Goal: Book appointment/travel/reservation

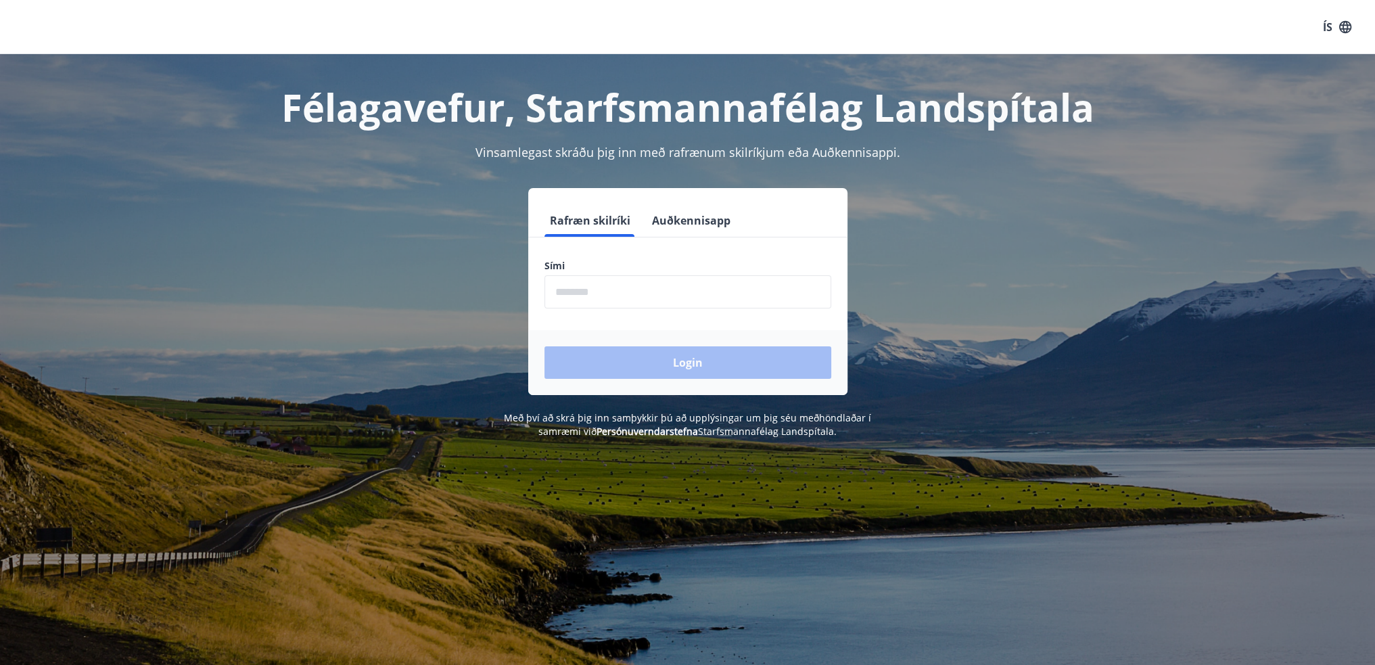
click at [613, 290] on input "phone" at bounding box center [687, 291] width 287 height 33
type input "********"
click at [630, 359] on button "Login" at bounding box center [687, 362] width 287 height 32
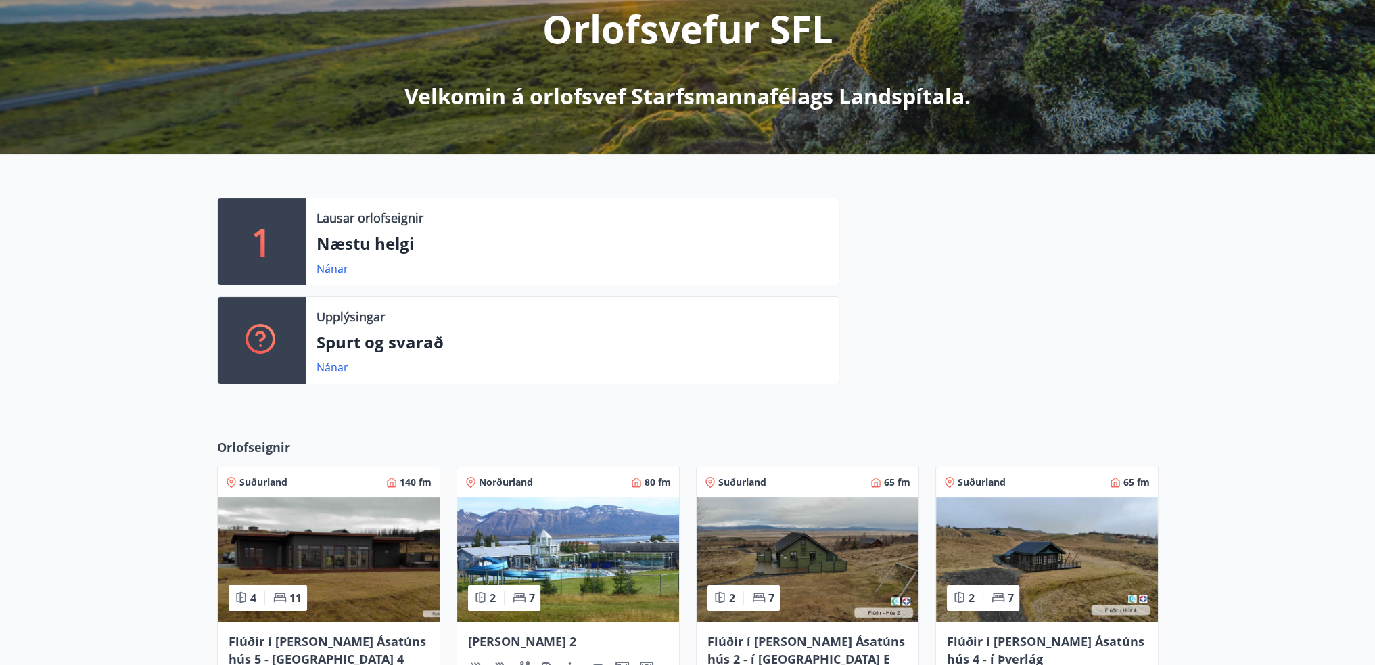
scroll to position [406, 0]
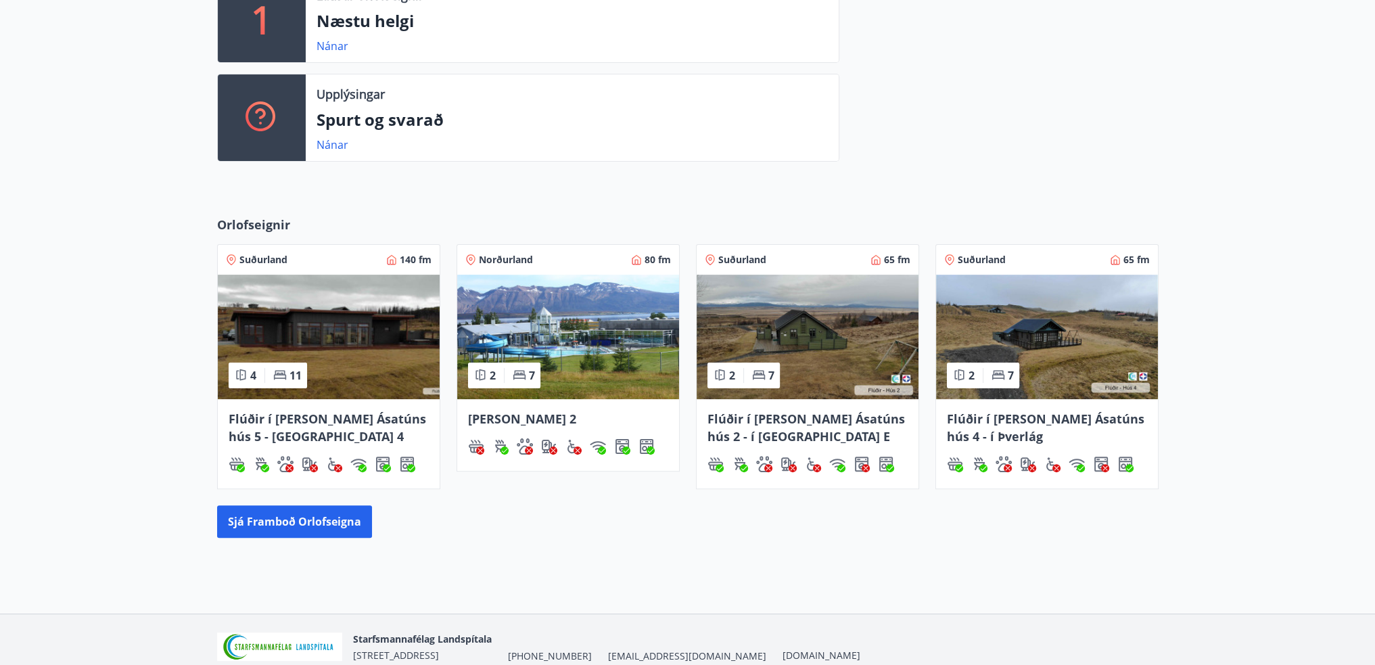
click at [500, 313] on img at bounding box center [568, 337] width 222 height 124
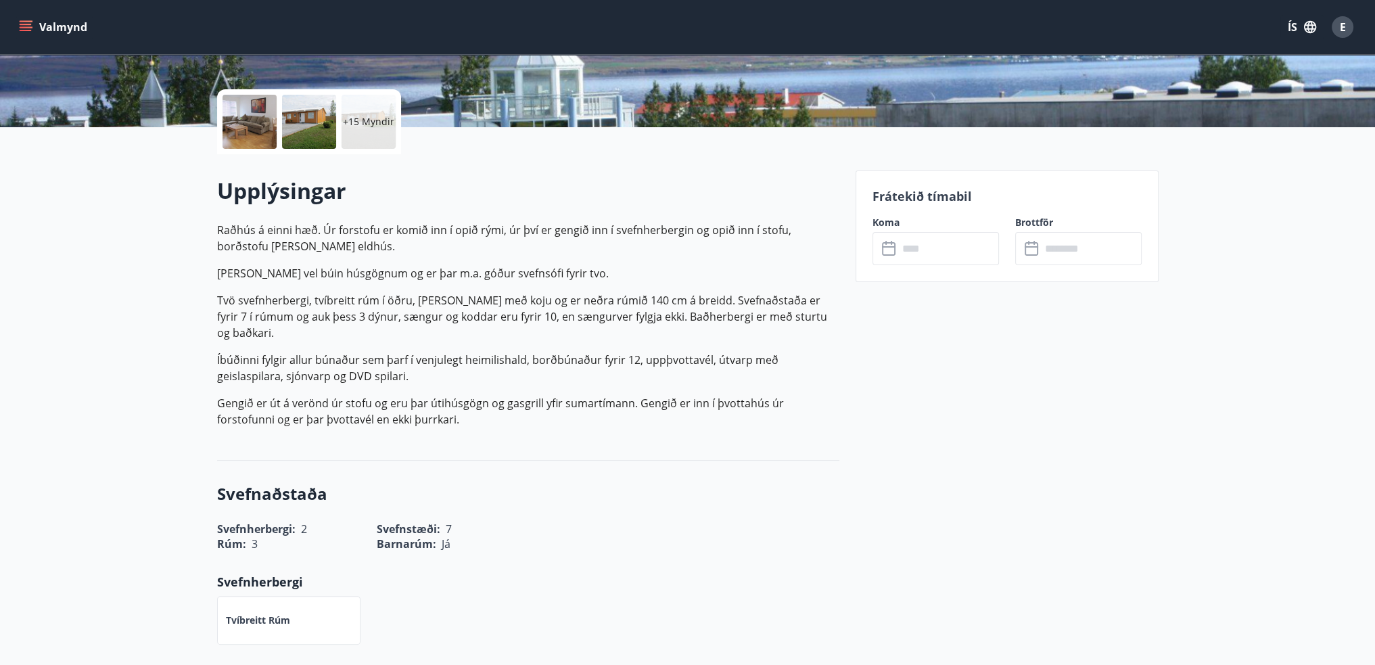
scroll to position [270, 0]
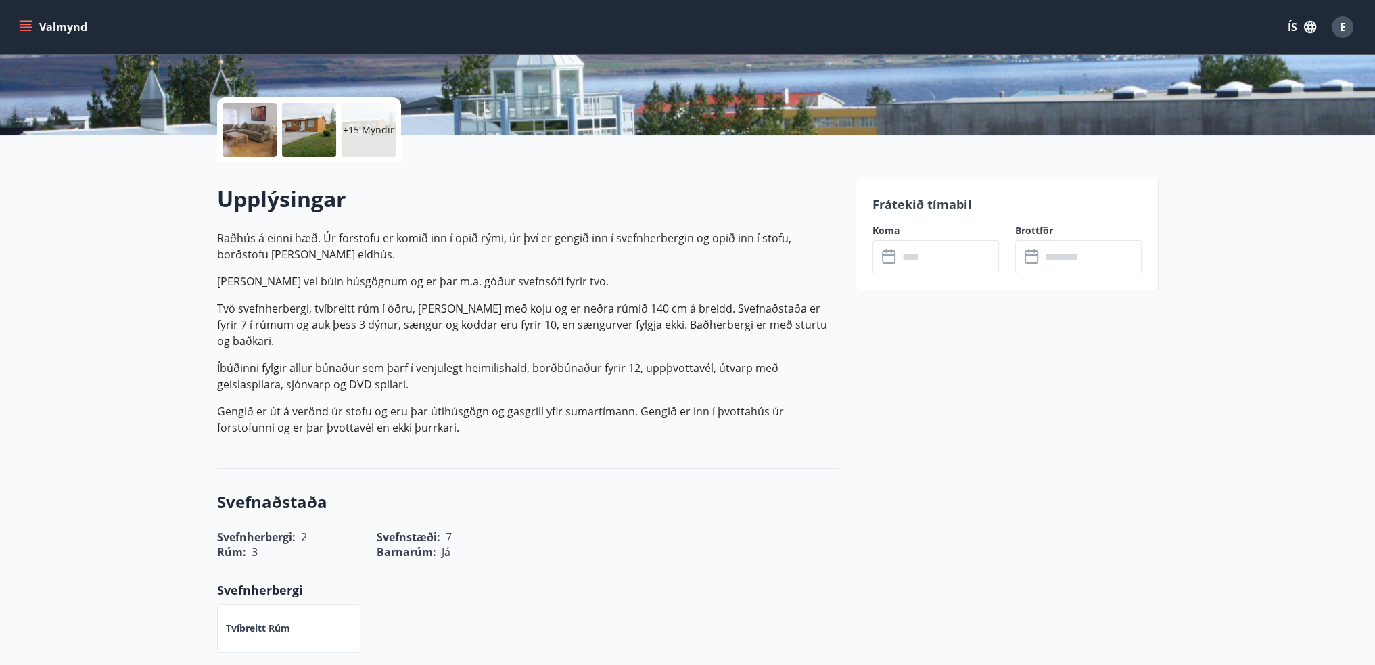
click at [914, 248] on input "text" at bounding box center [948, 256] width 101 height 33
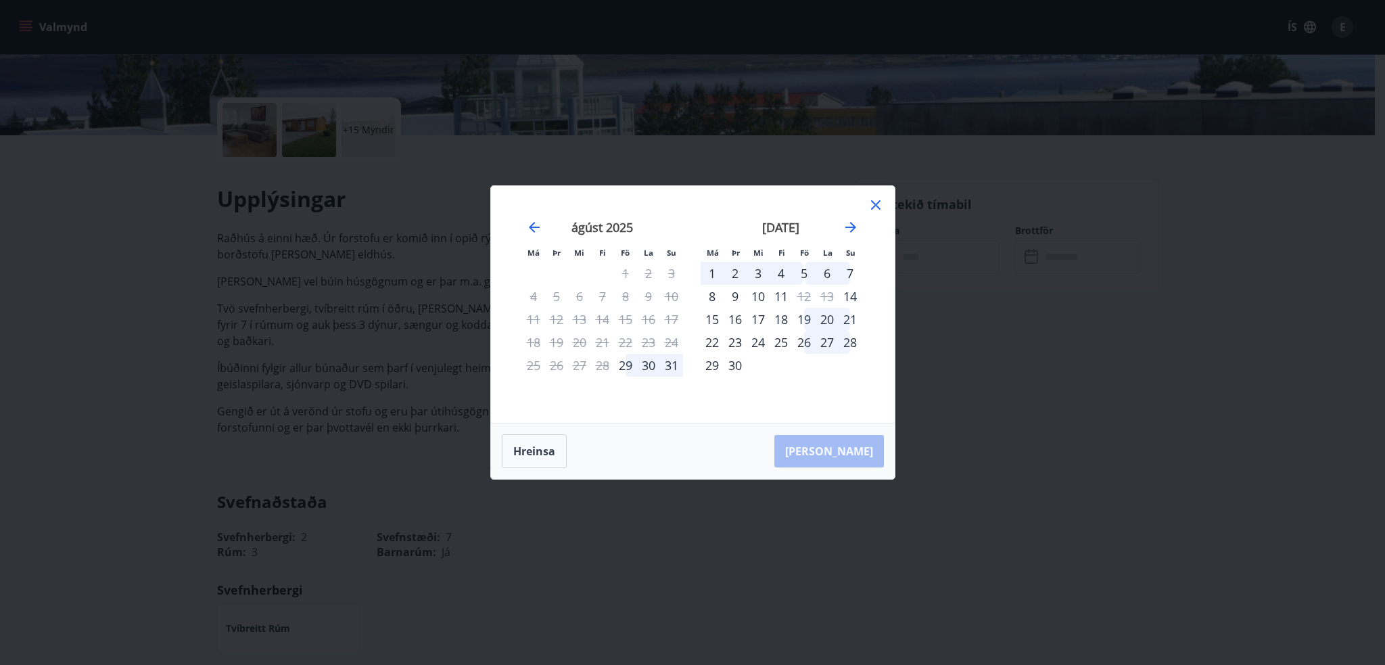
click at [805, 343] on div "26" at bounding box center [803, 342] width 23 height 23
click at [845, 226] on icon "Move forward to switch to the next month." at bounding box center [850, 227] width 16 height 16
click at [533, 366] on div "29" at bounding box center [533, 365] width 23 height 23
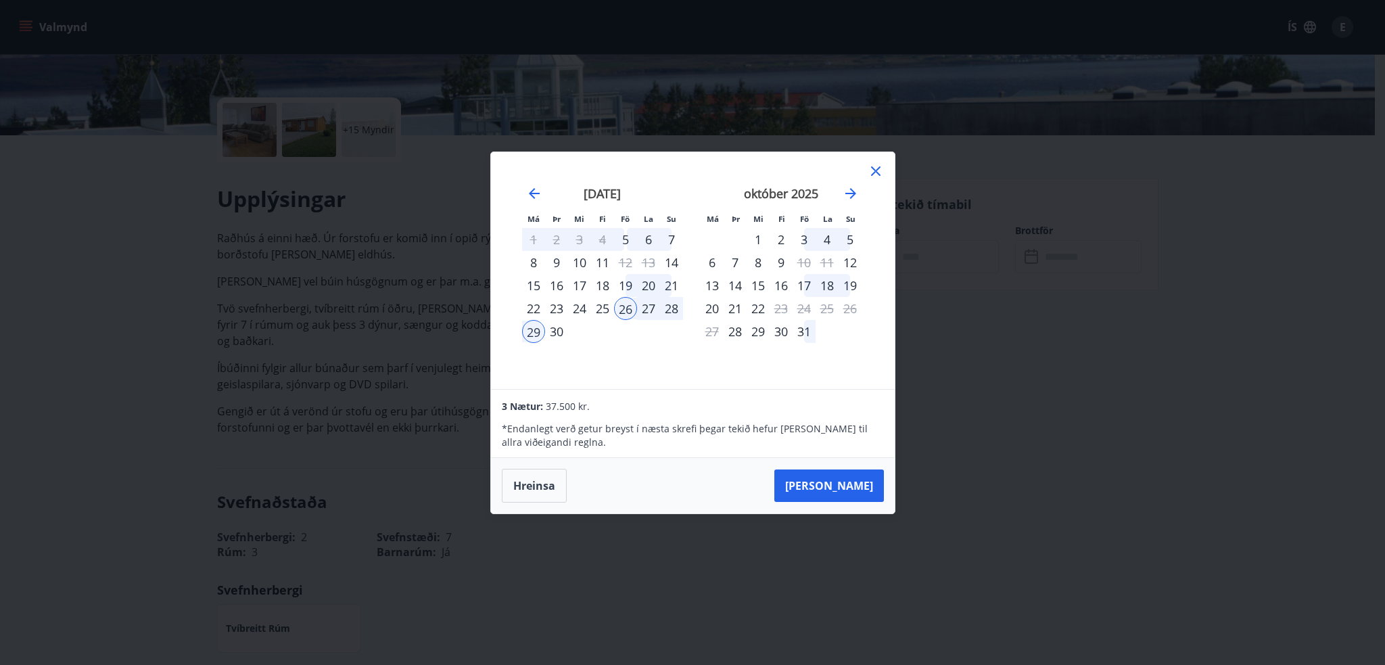
click at [874, 171] on icon at bounding box center [875, 171] width 2 height 2
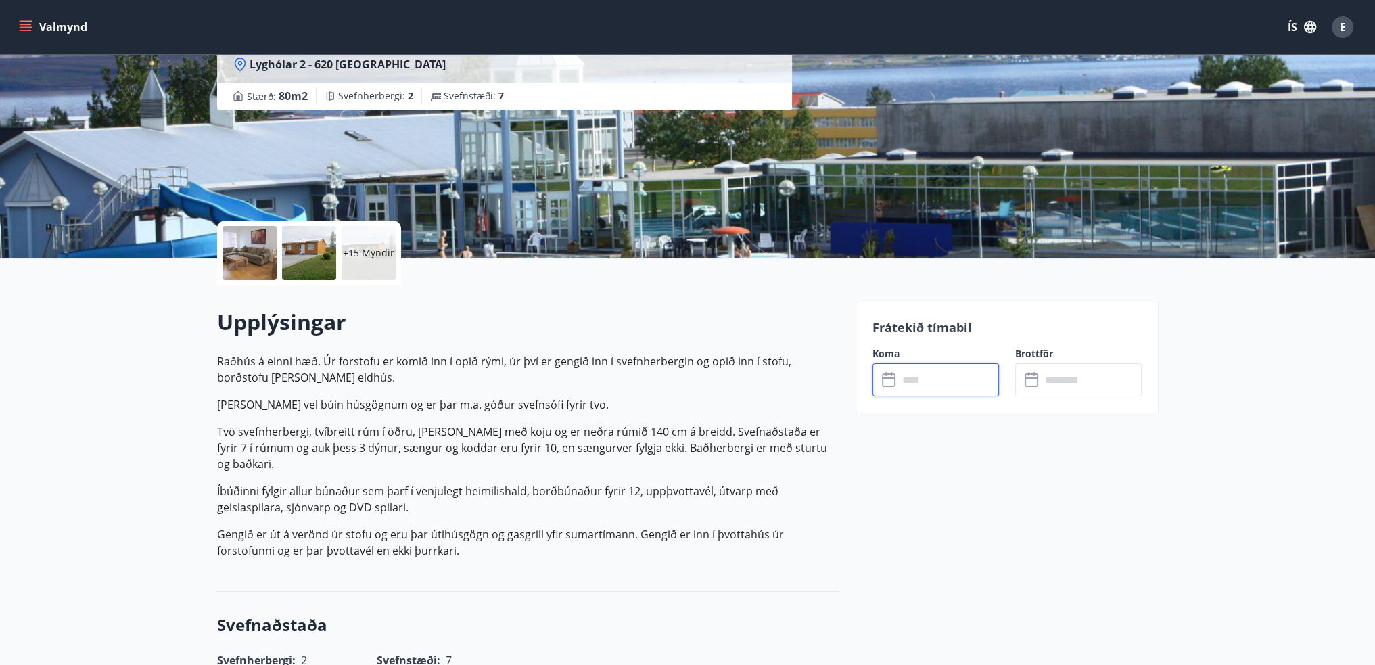
scroll to position [0, 0]
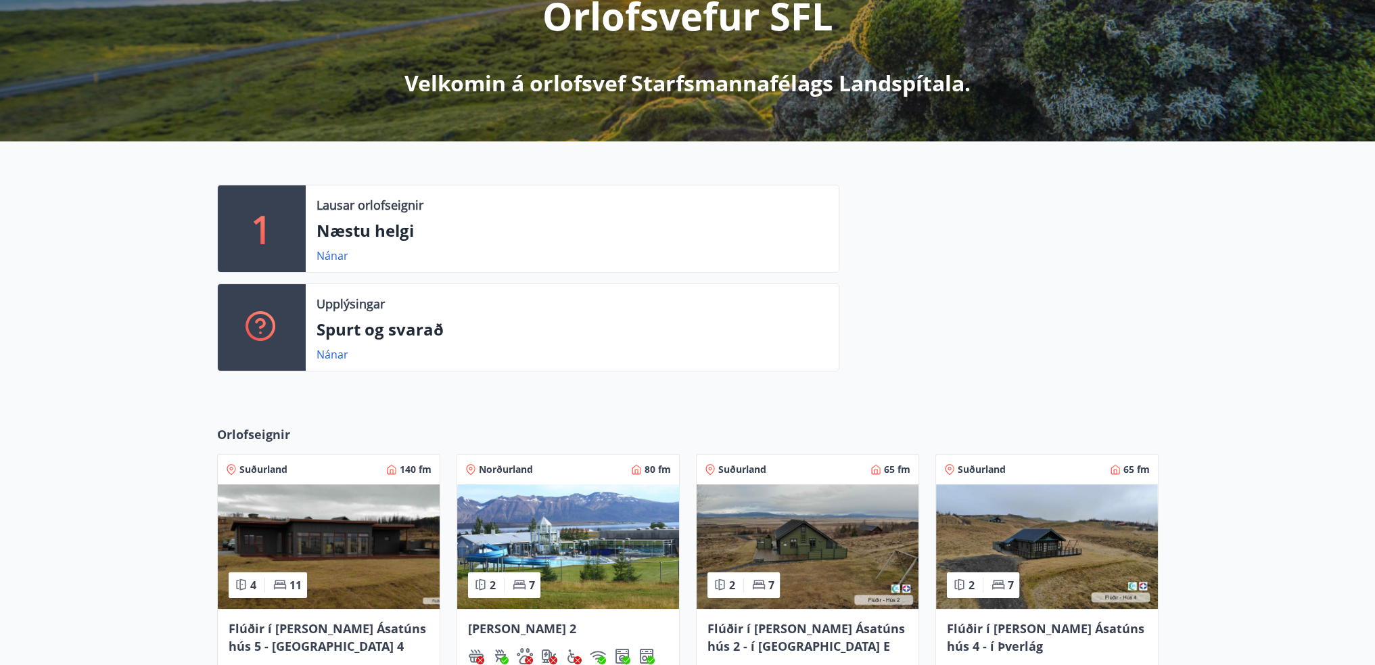
scroll to position [399, 0]
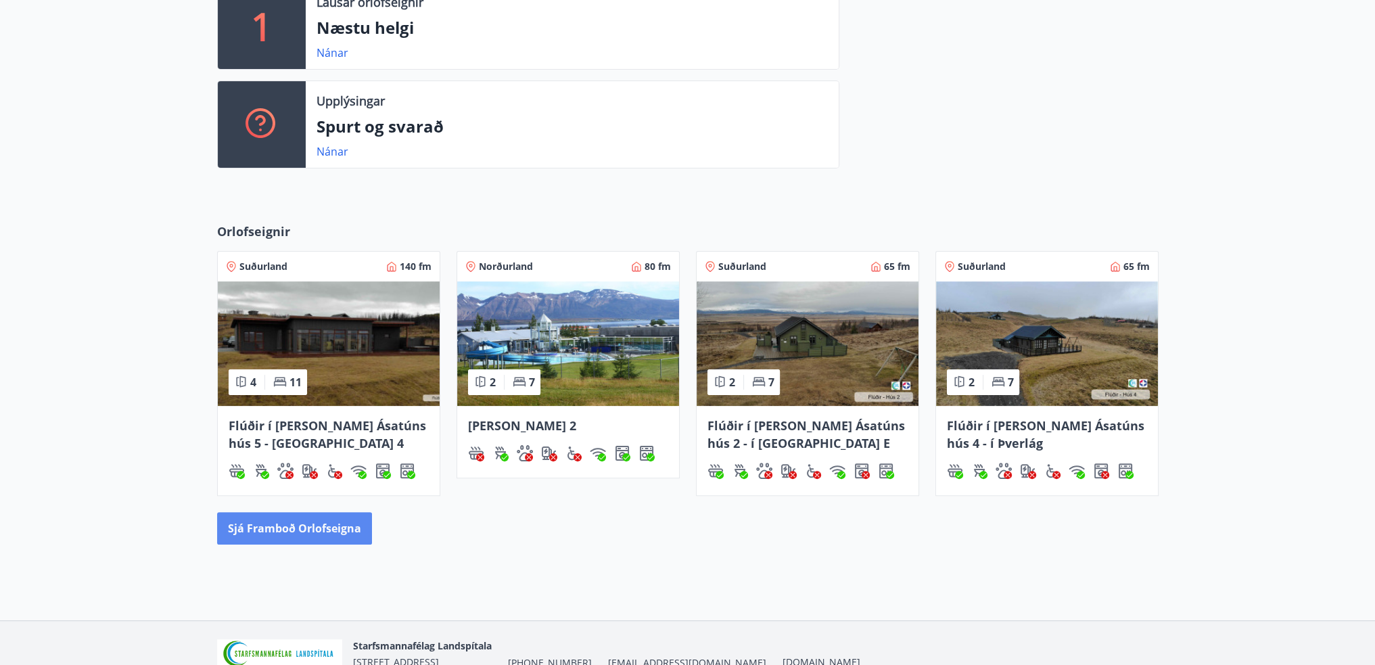
click at [330, 524] on button "Sjá framboð orlofseigna" at bounding box center [294, 528] width 155 height 32
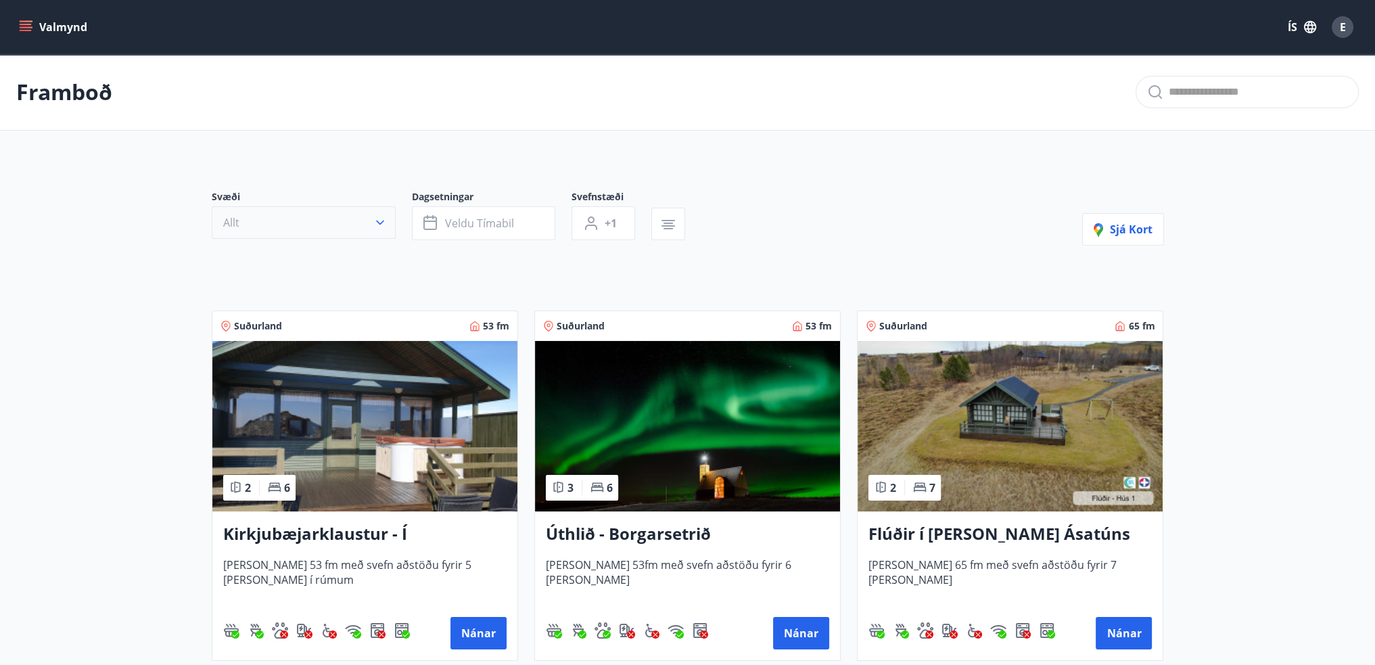
click at [375, 224] on icon "button" at bounding box center [380, 223] width 14 height 14
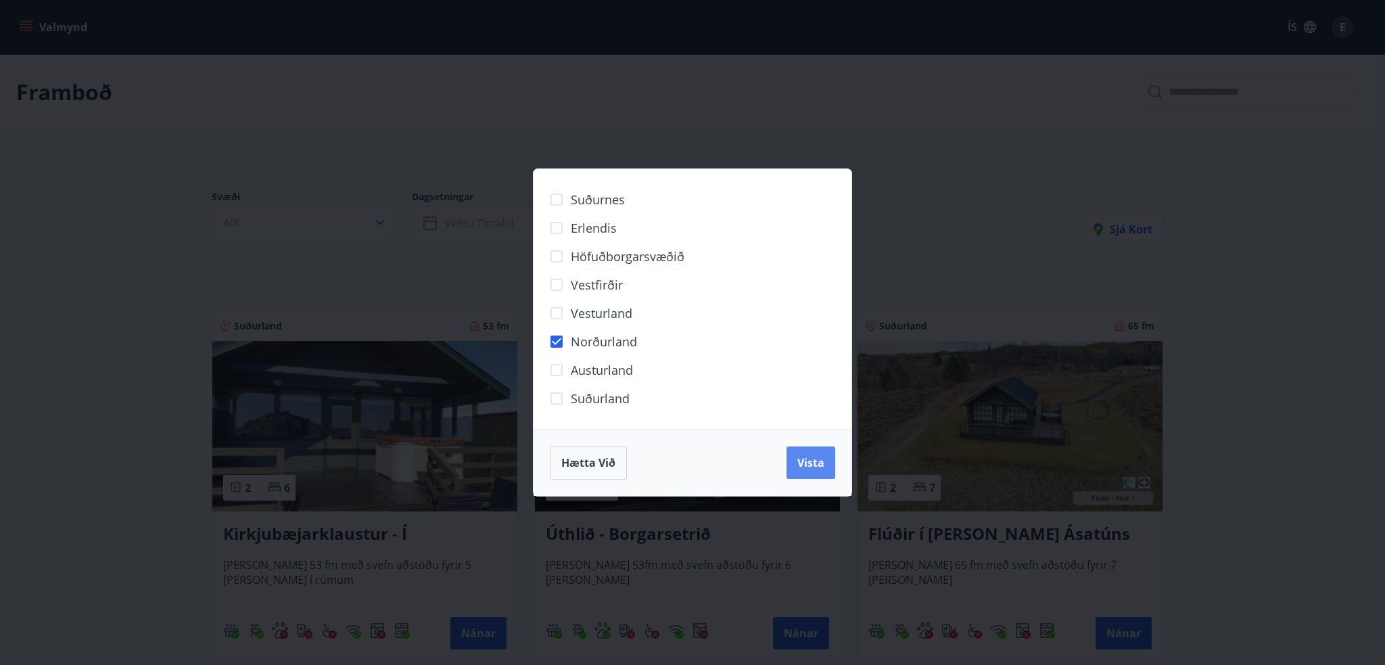
click at [811, 465] on span "Vista" at bounding box center [810, 462] width 27 height 15
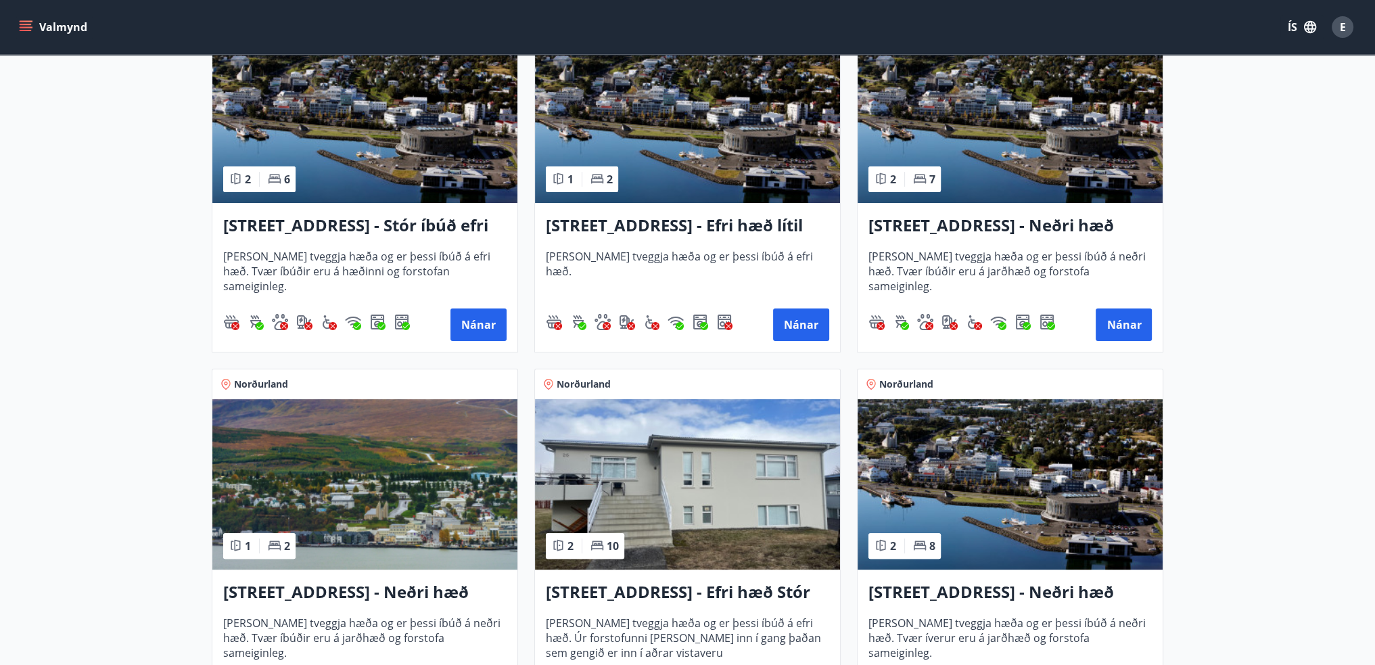
scroll to position [338, 0]
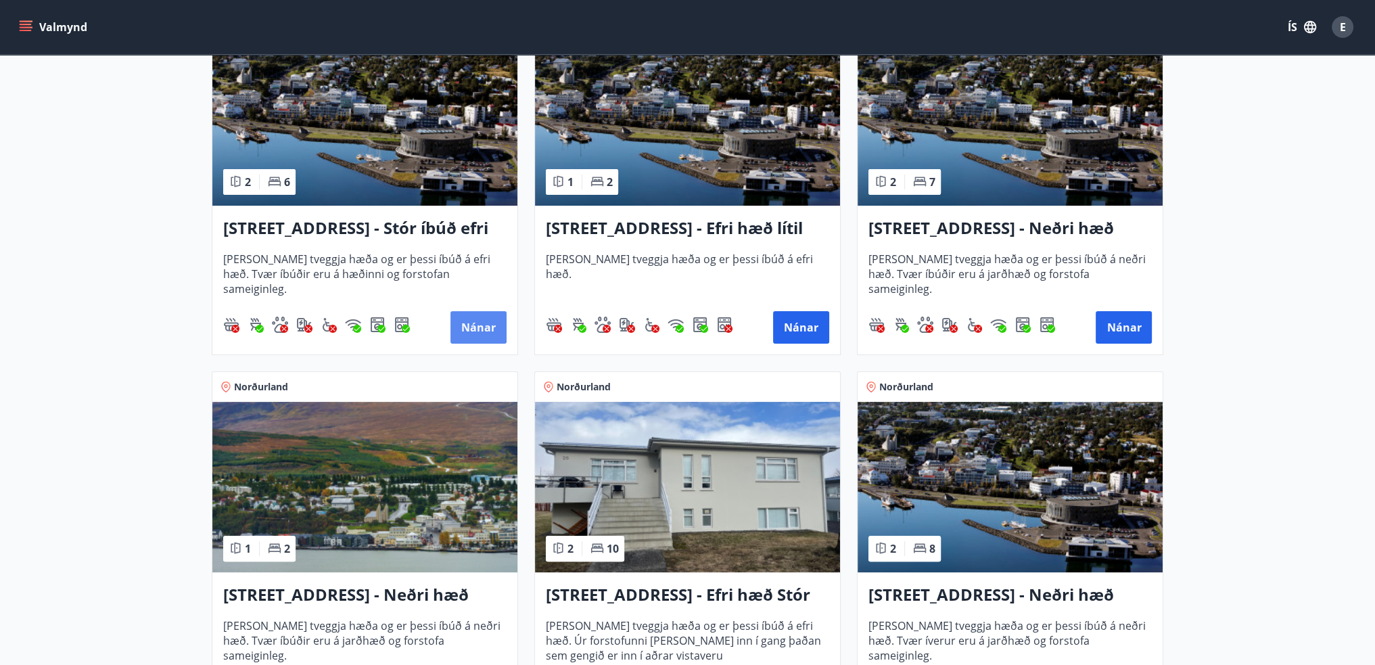
click at [471, 327] on button "Nánar" at bounding box center [478, 327] width 56 height 32
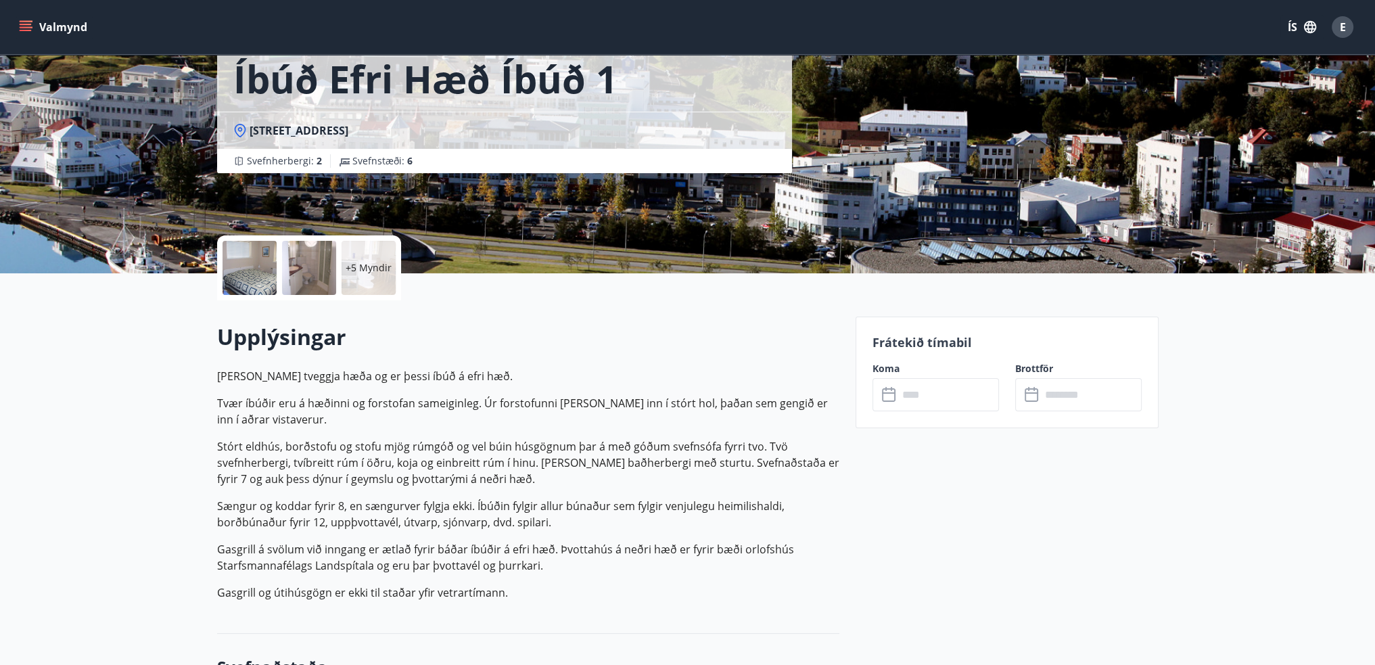
scroll to position [135, 0]
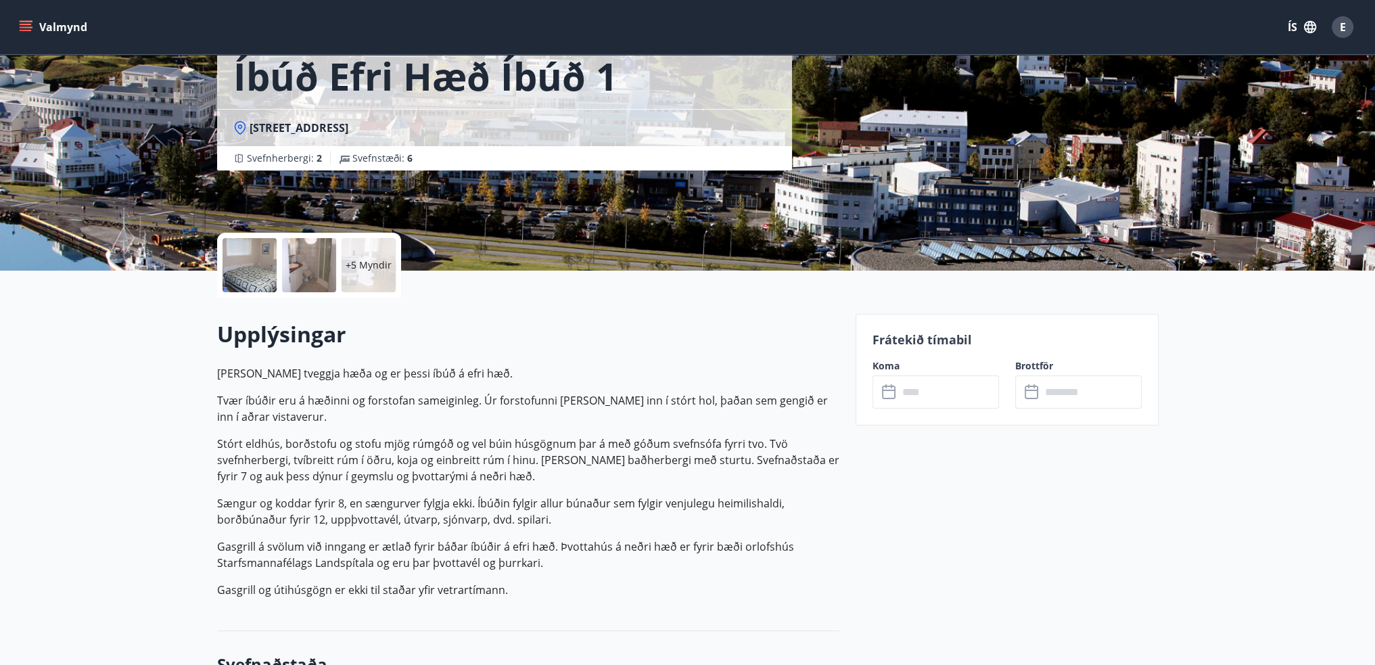
click at [911, 398] on input "text" at bounding box center [948, 391] width 101 height 33
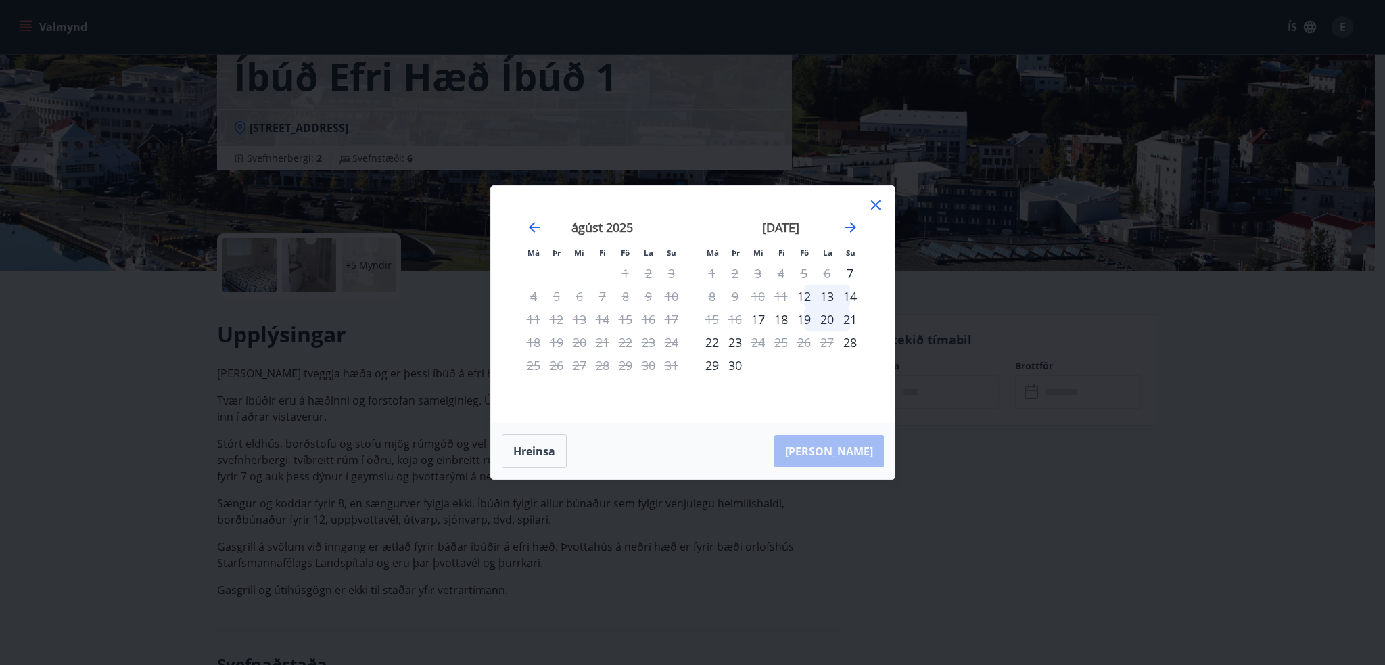
click at [873, 206] on icon at bounding box center [875, 205] width 16 height 16
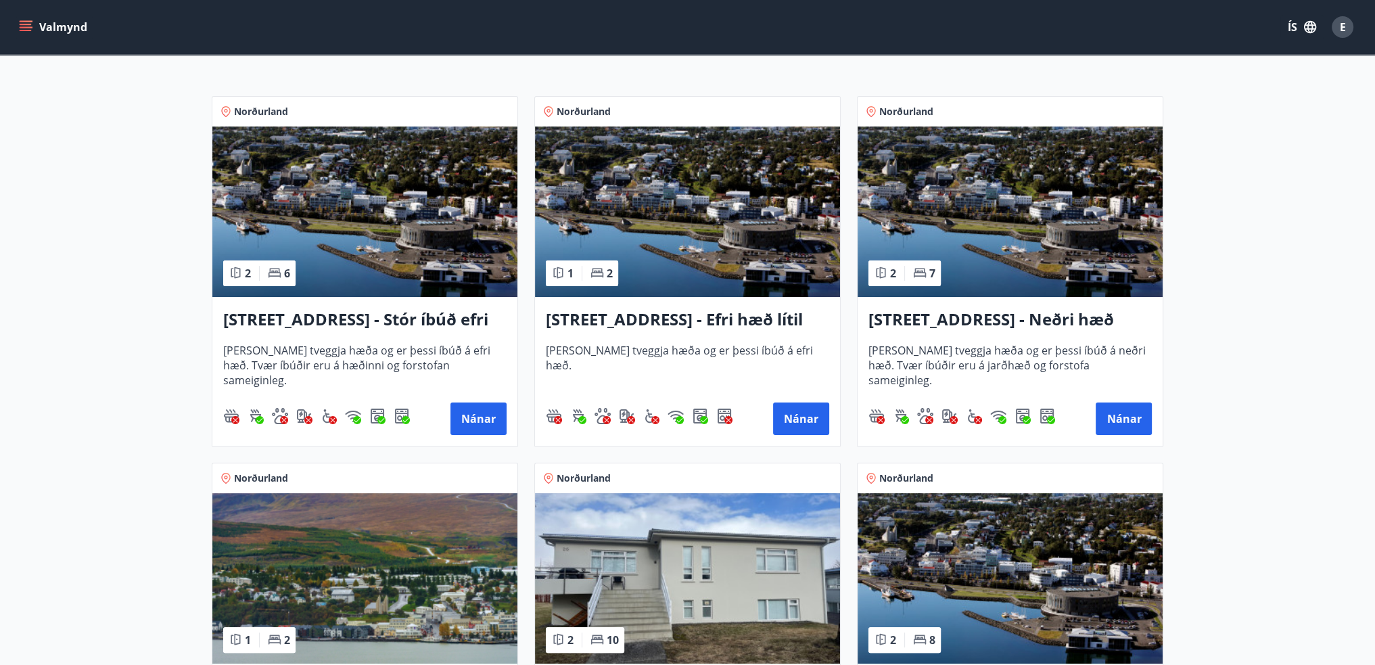
scroll to position [270, 0]
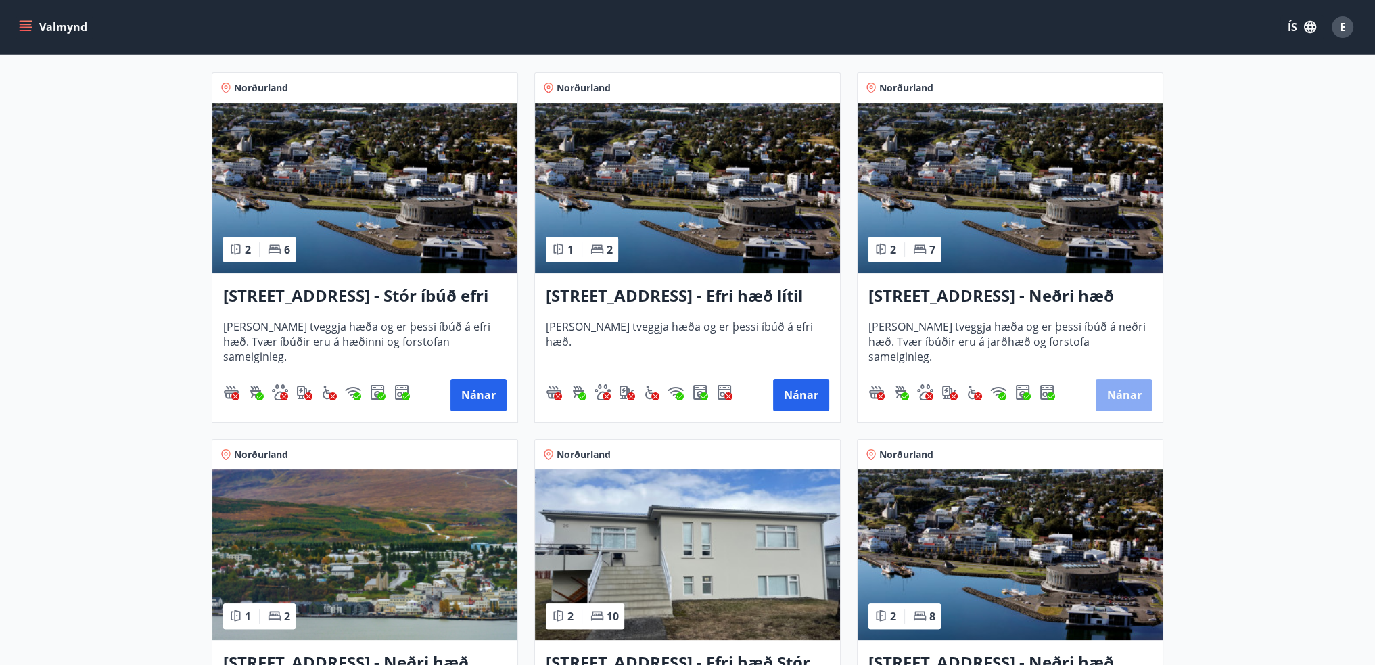
click at [1133, 402] on button "Nánar" at bounding box center [1123, 395] width 56 height 32
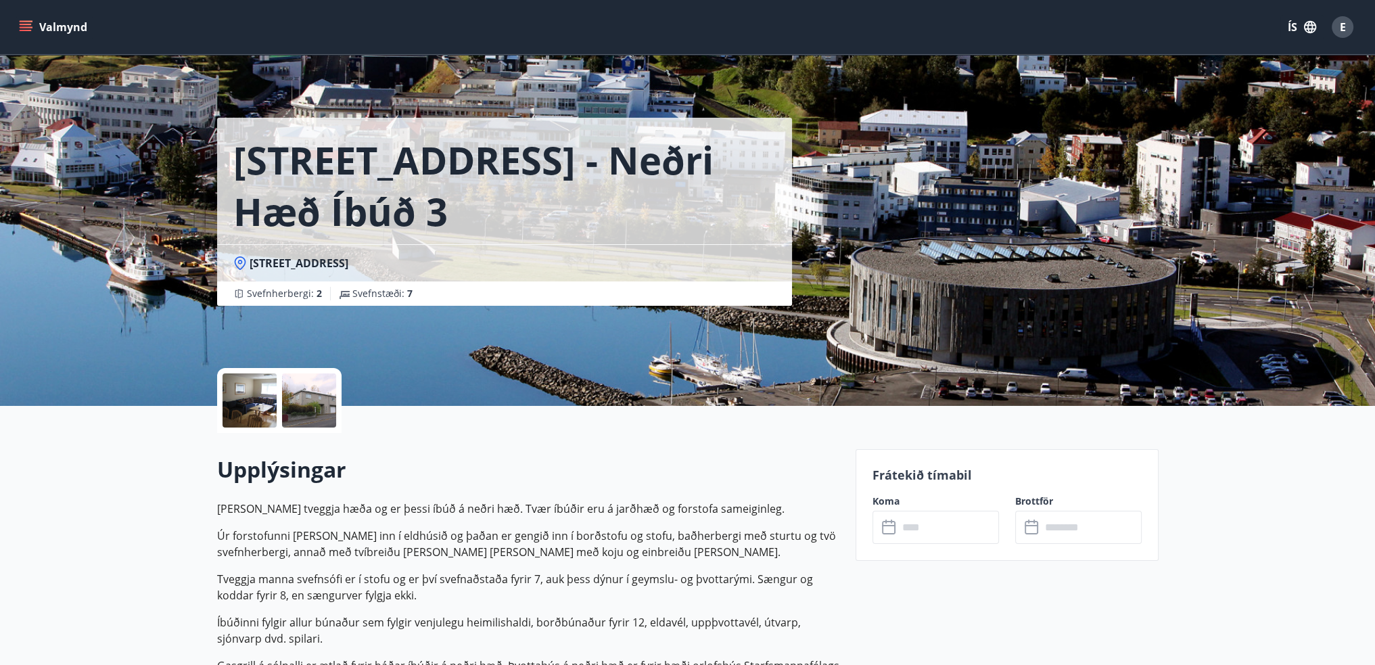
click at [933, 525] on input "text" at bounding box center [948, 526] width 101 height 33
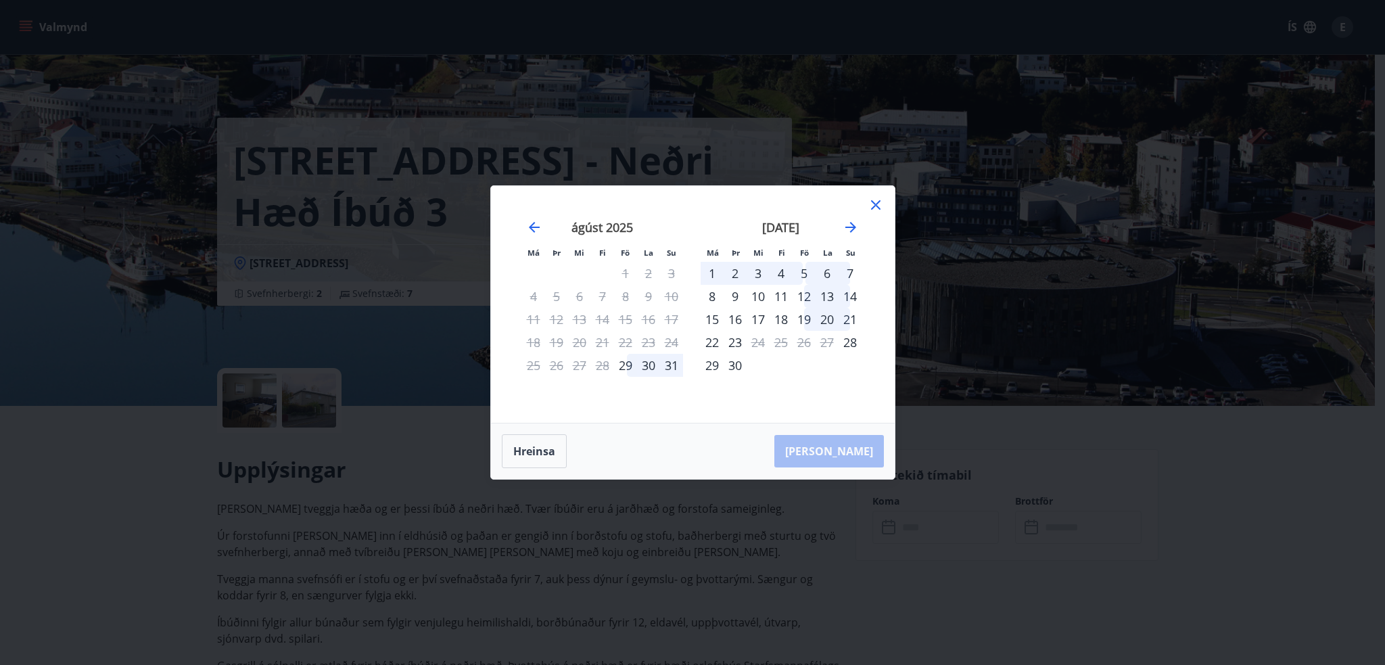
click at [878, 209] on icon at bounding box center [875, 204] width 9 height 9
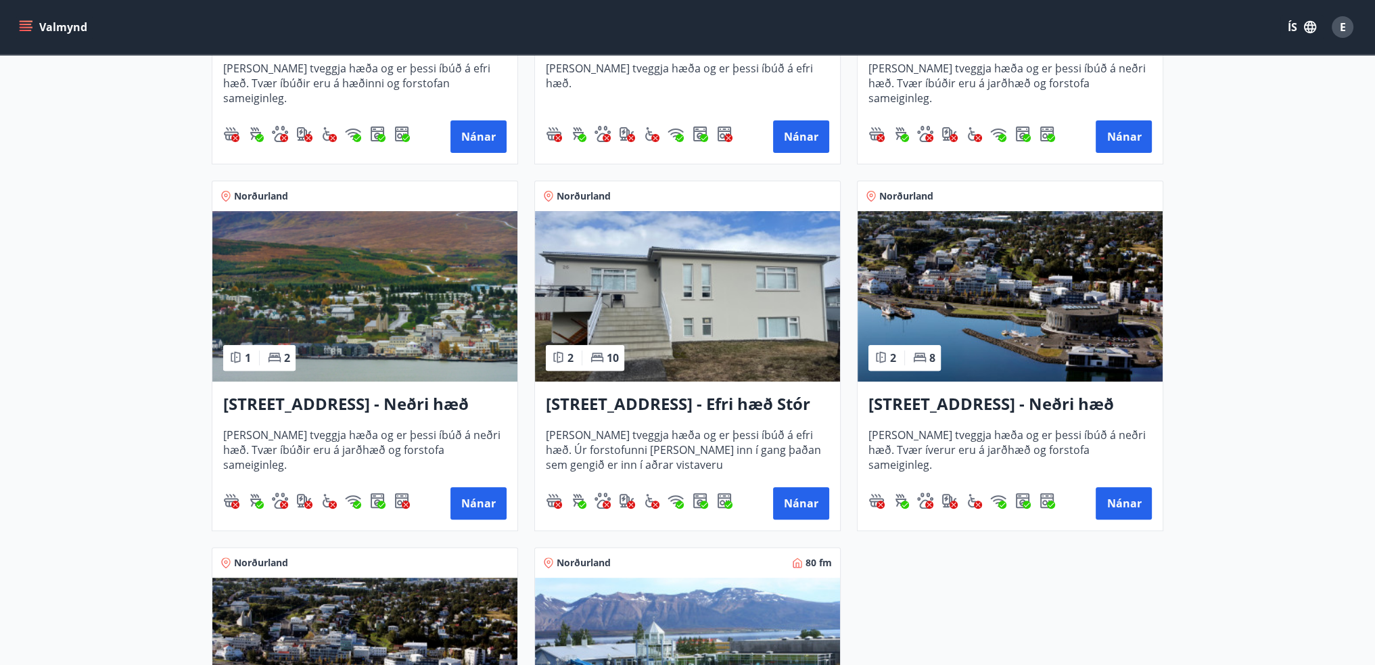
scroll to position [541, 0]
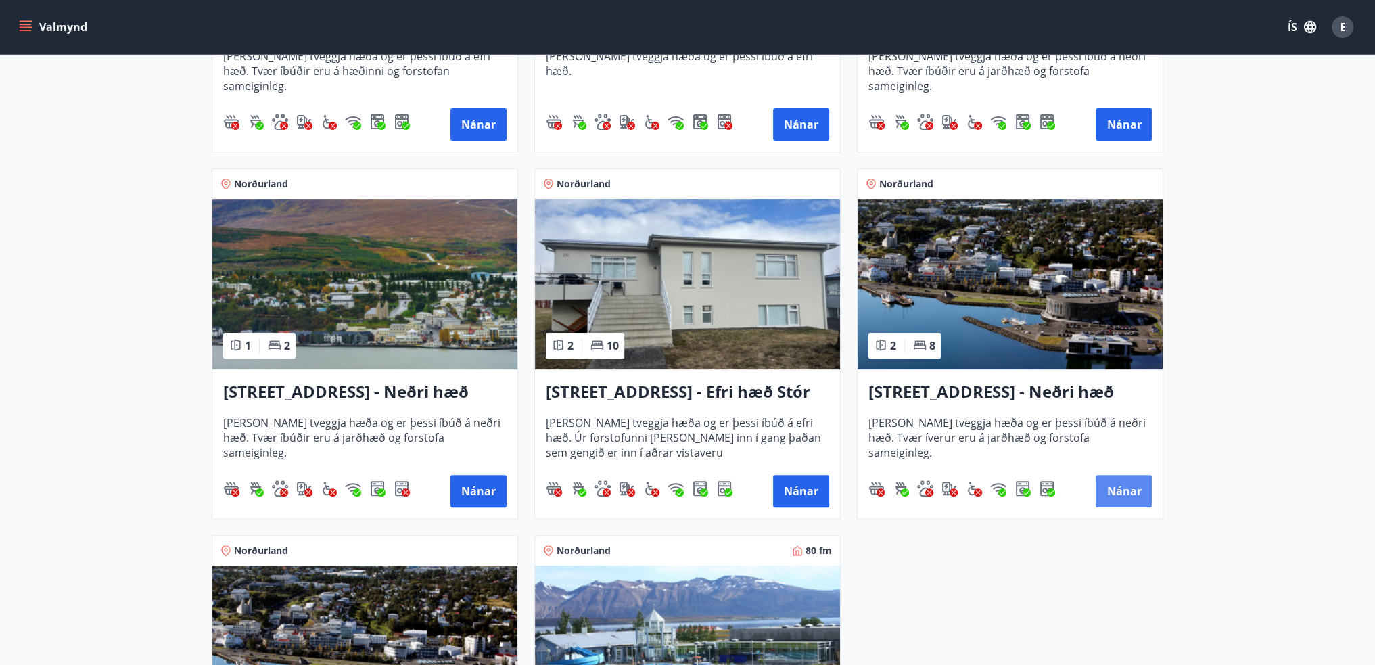
click at [1114, 495] on button "Nánar" at bounding box center [1123, 491] width 56 height 32
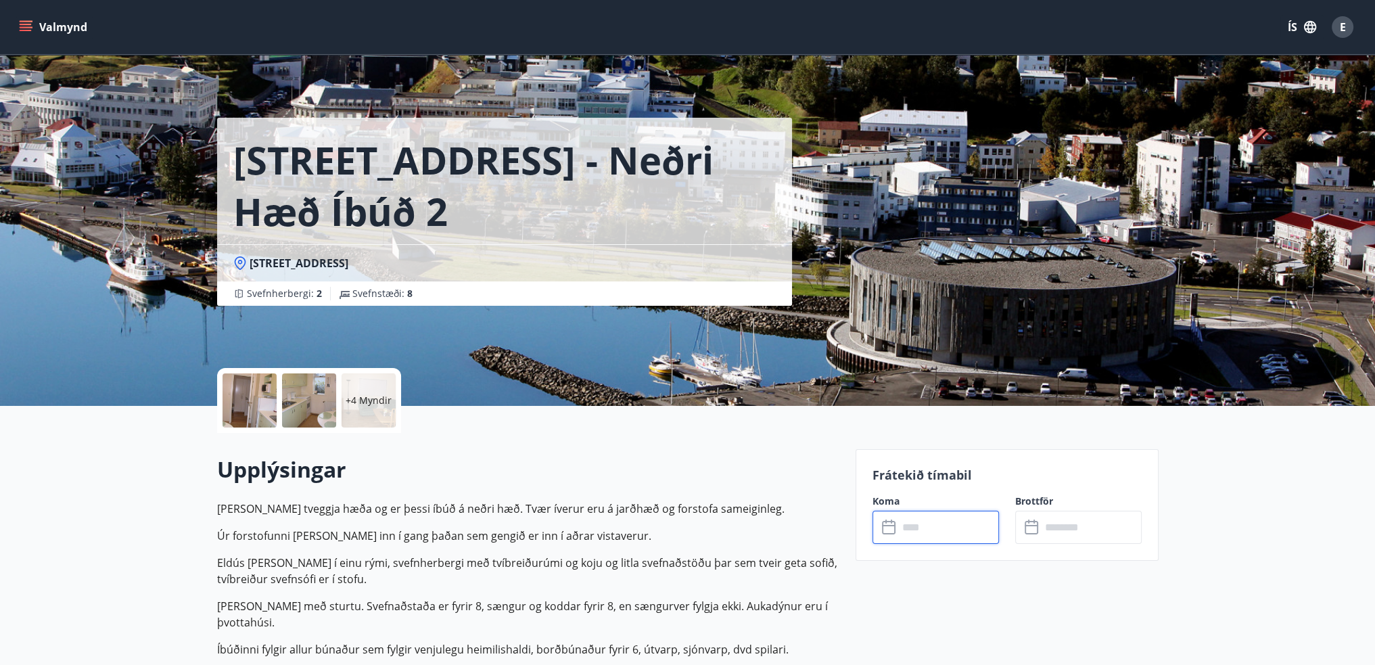
click at [931, 529] on input "text" at bounding box center [948, 526] width 101 height 33
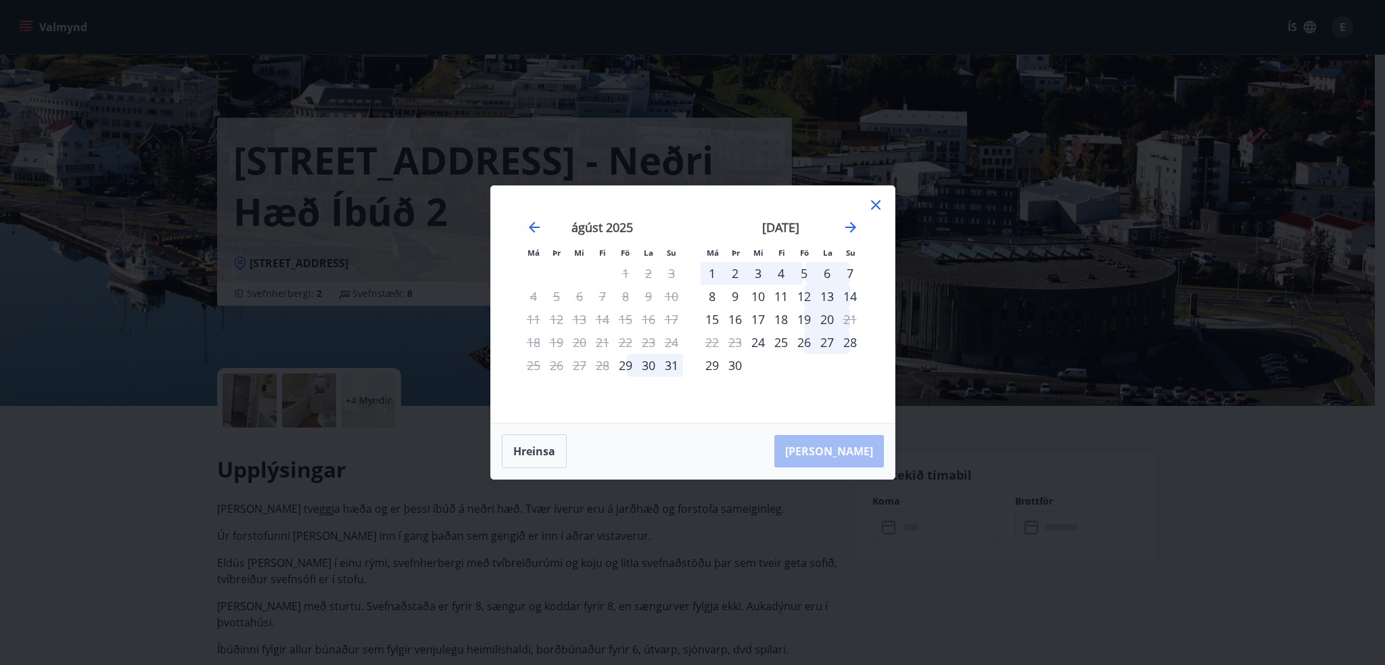
click at [801, 339] on div "26" at bounding box center [803, 342] width 23 height 23
click at [712, 366] on div "29" at bounding box center [711, 365] width 23 height 23
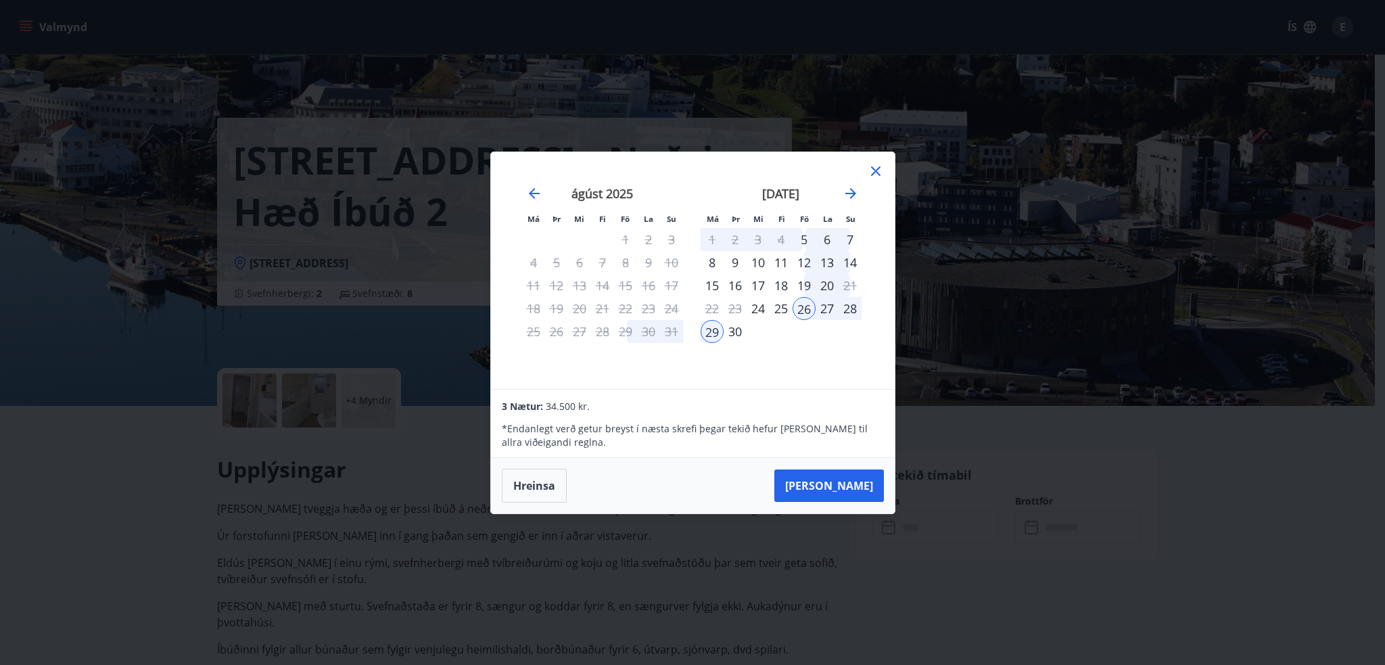
click at [870, 171] on icon at bounding box center [875, 171] width 16 height 16
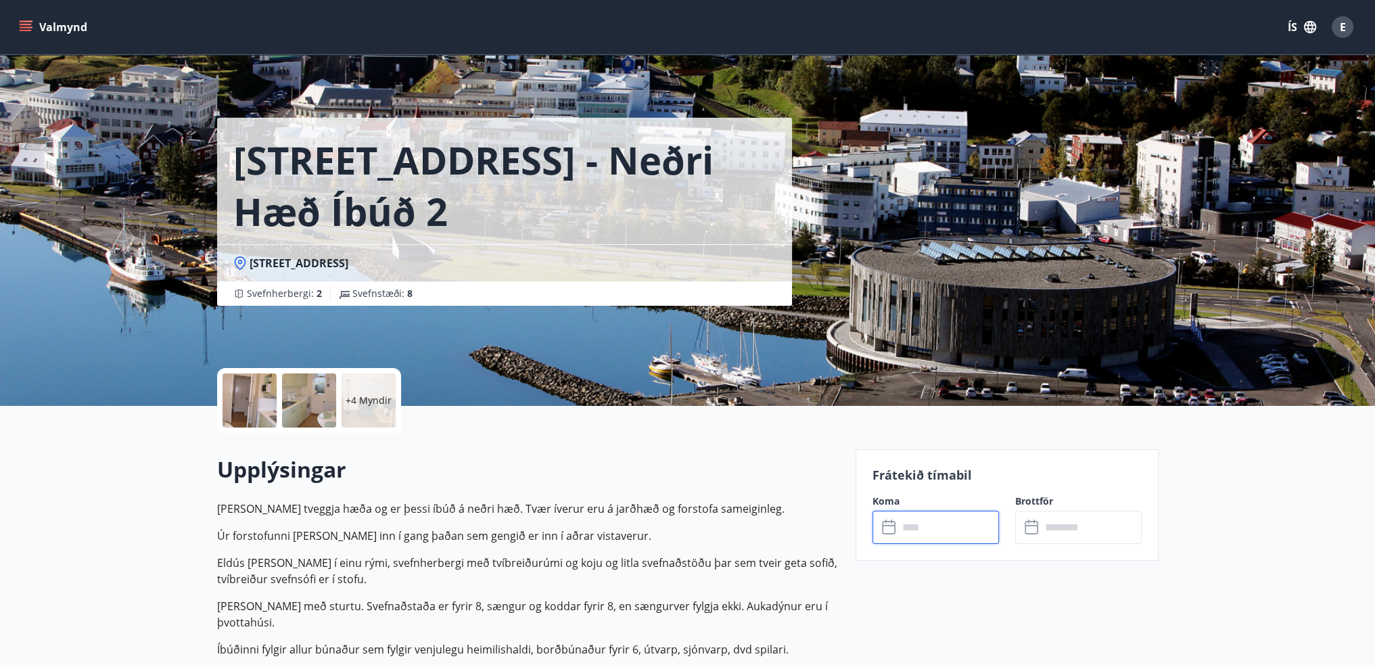
scroll to position [203, 0]
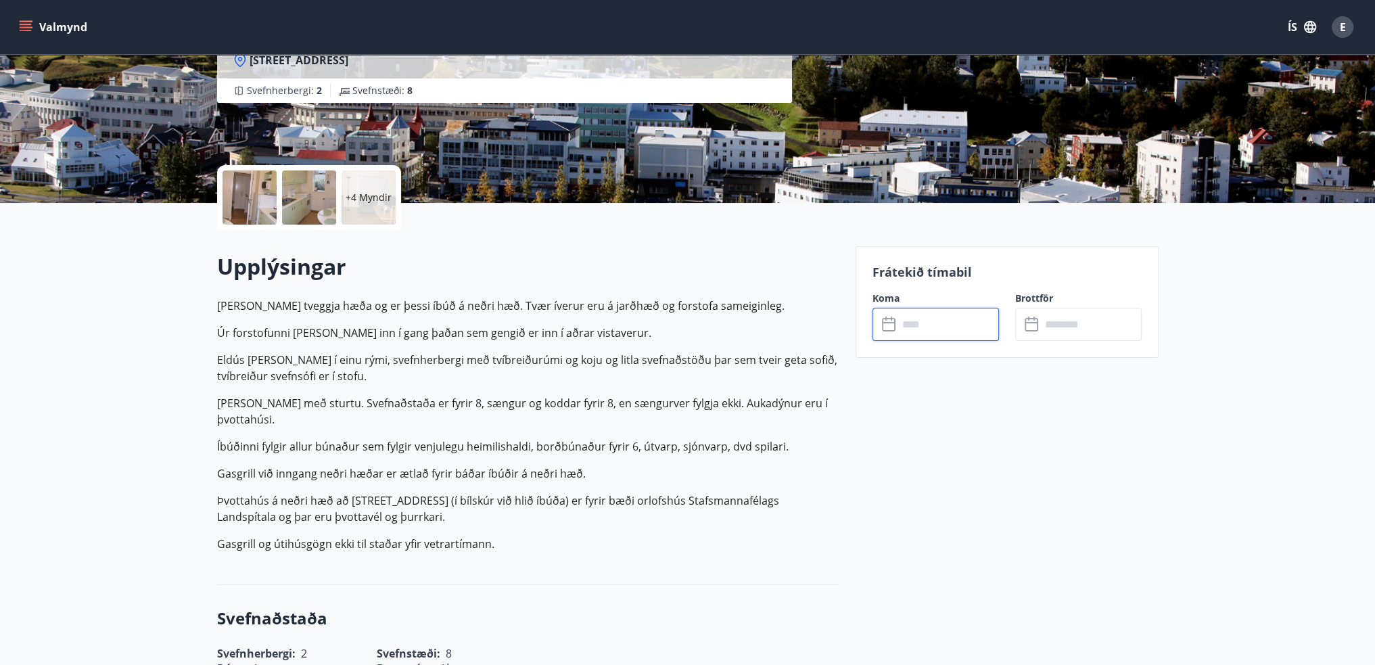
click at [905, 327] on input "text" at bounding box center [948, 324] width 101 height 33
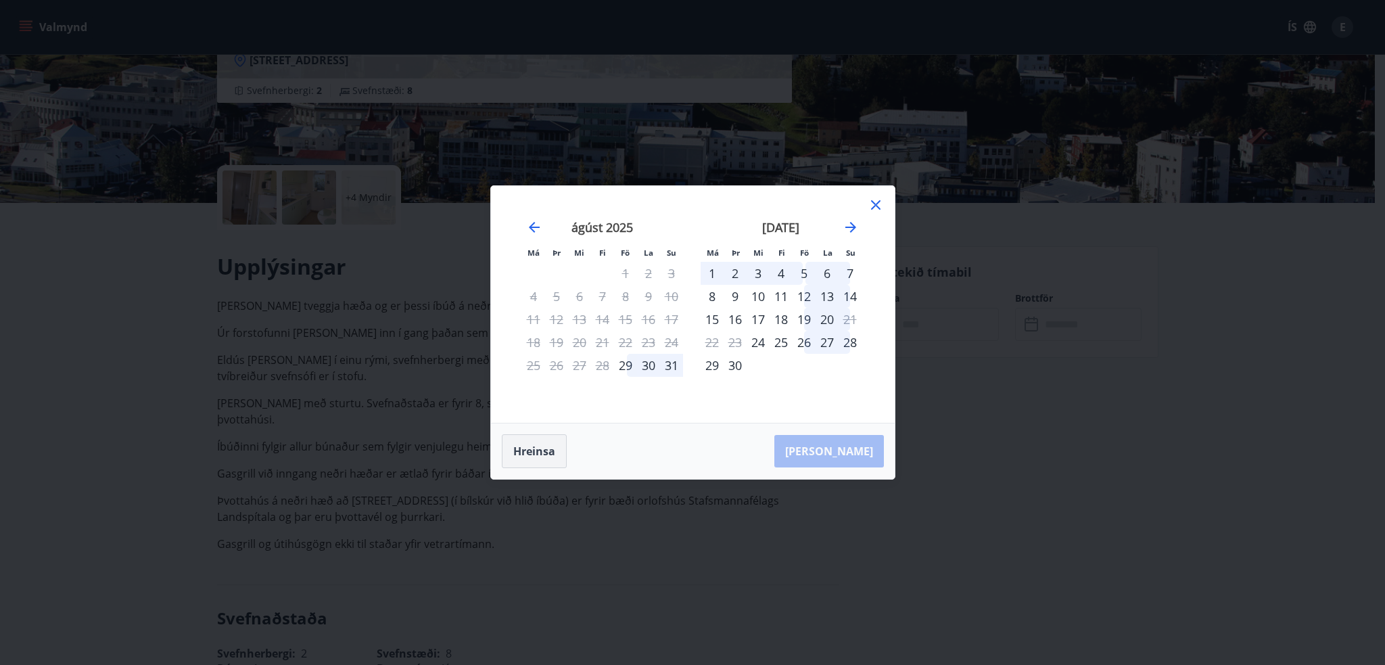
click at [534, 456] on button "Hreinsa" at bounding box center [534, 451] width 65 height 34
click at [877, 202] on icon at bounding box center [875, 204] width 9 height 9
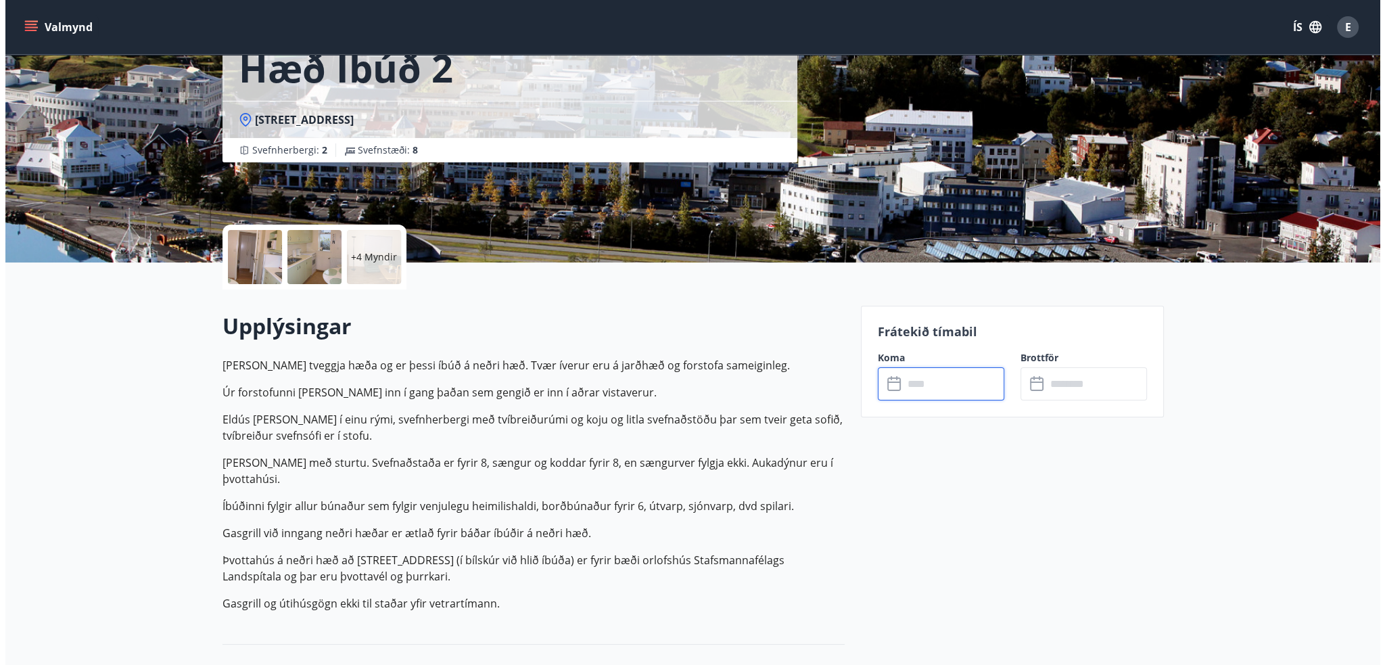
scroll to position [135, 0]
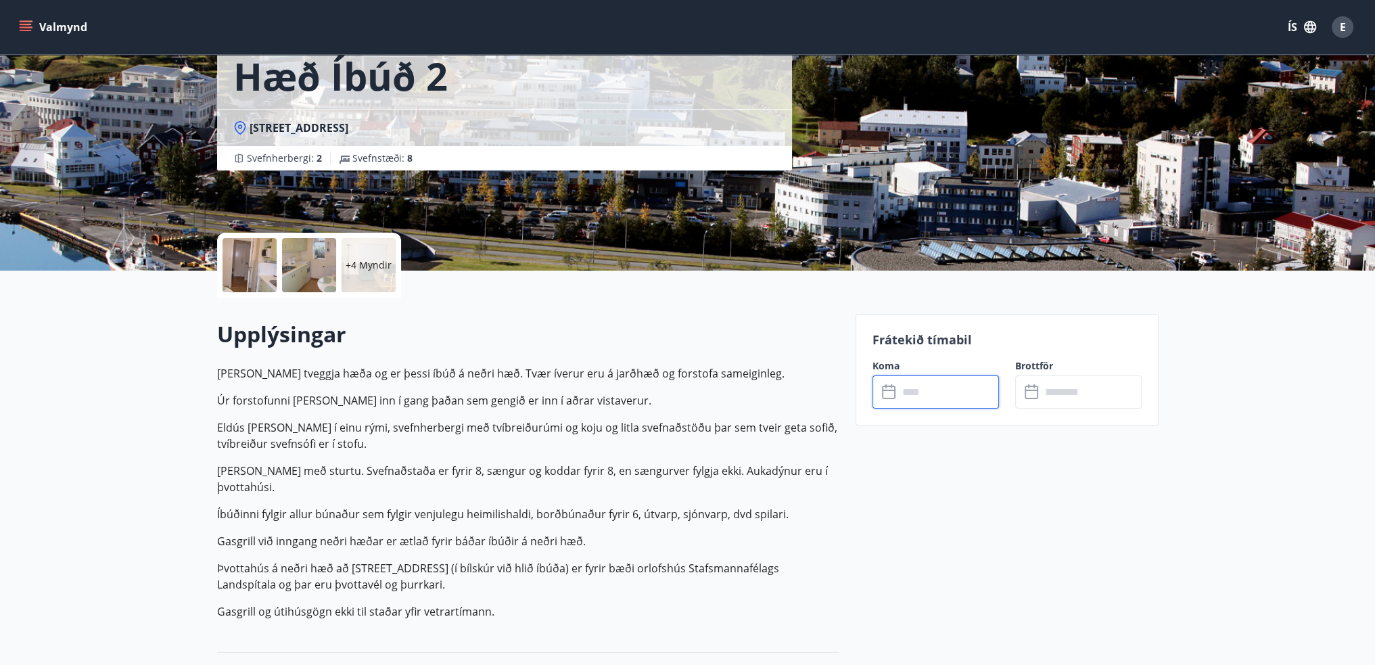
click at [360, 264] on p "+4 Myndir" at bounding box center [369, 265] width 46 height 14
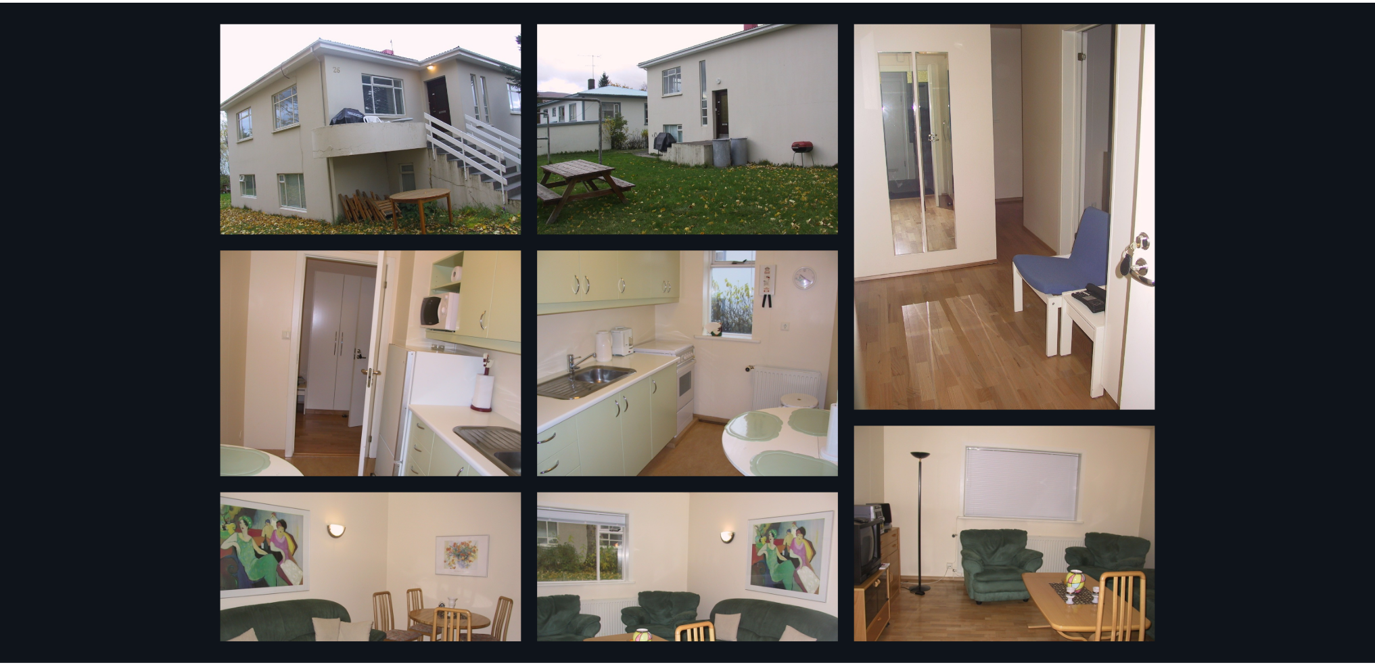
scroll to position [0, 0]
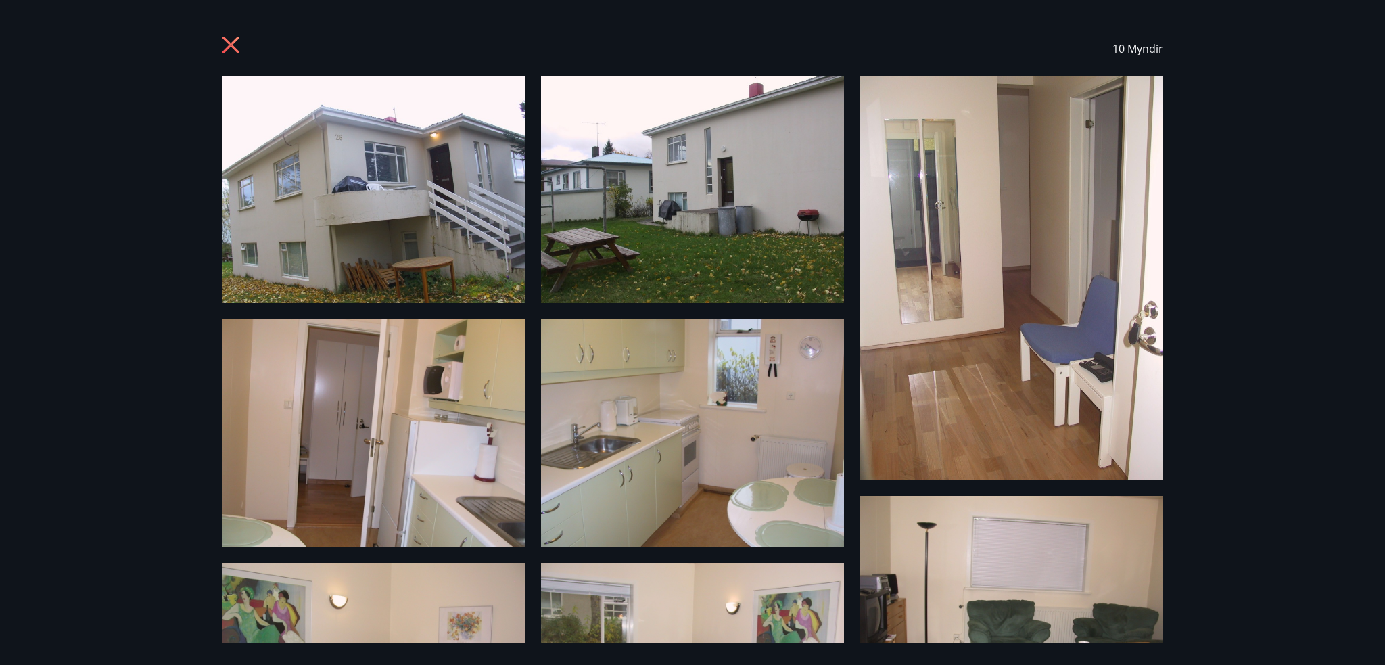
click at [227, 44] on icon at bounding box center [233, 47] width 22 height 22
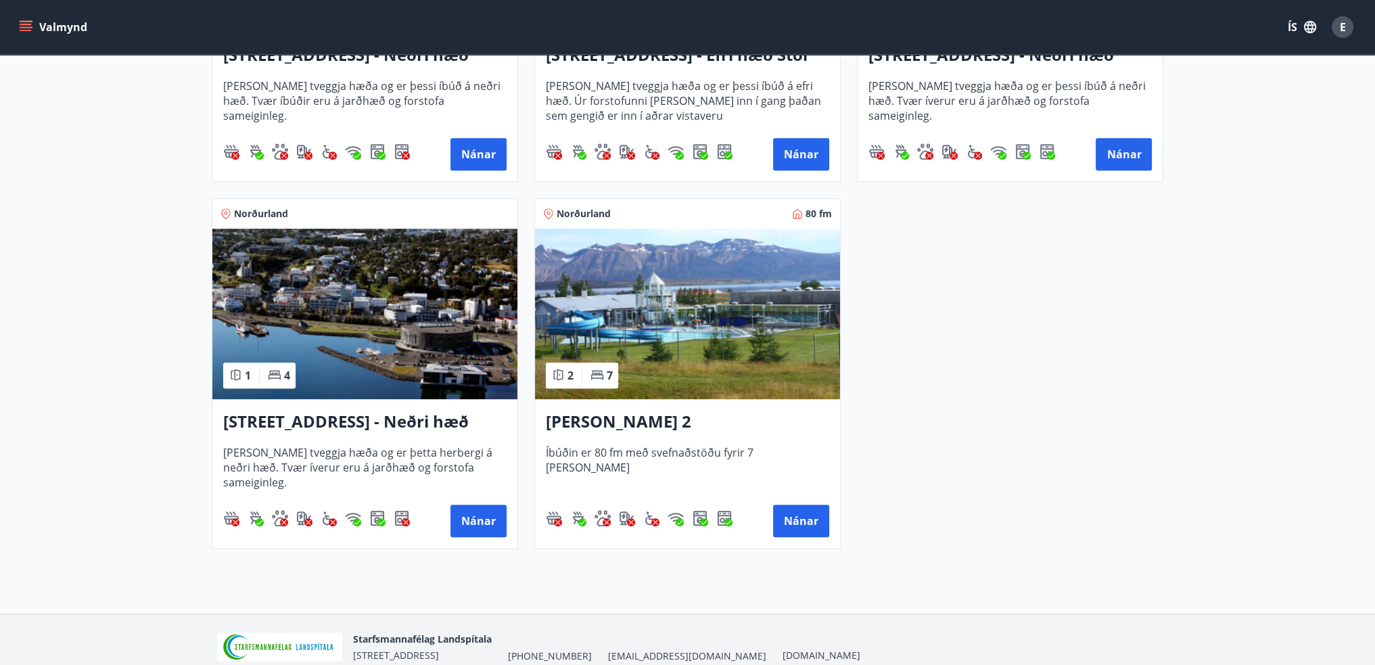
scroll to position [879, 0]
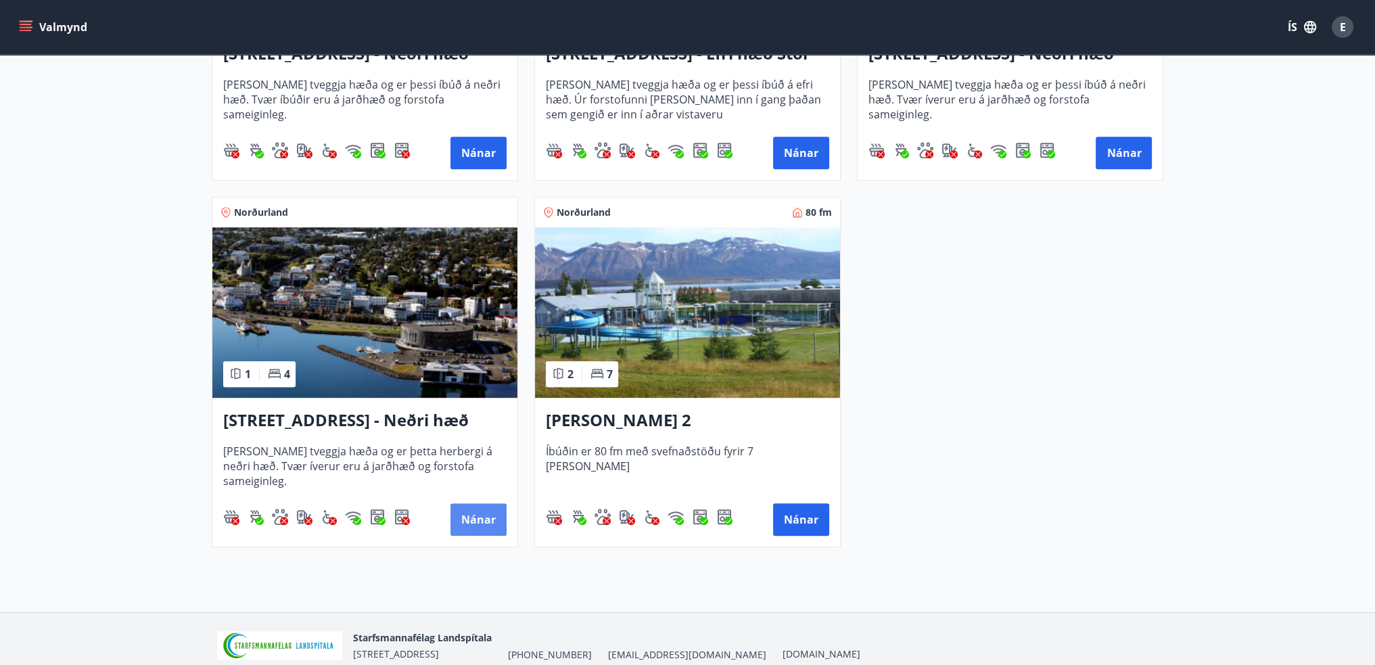
click at [477, 524] on button "Nánar" at bounding box center [478, 519] width 56 height 32
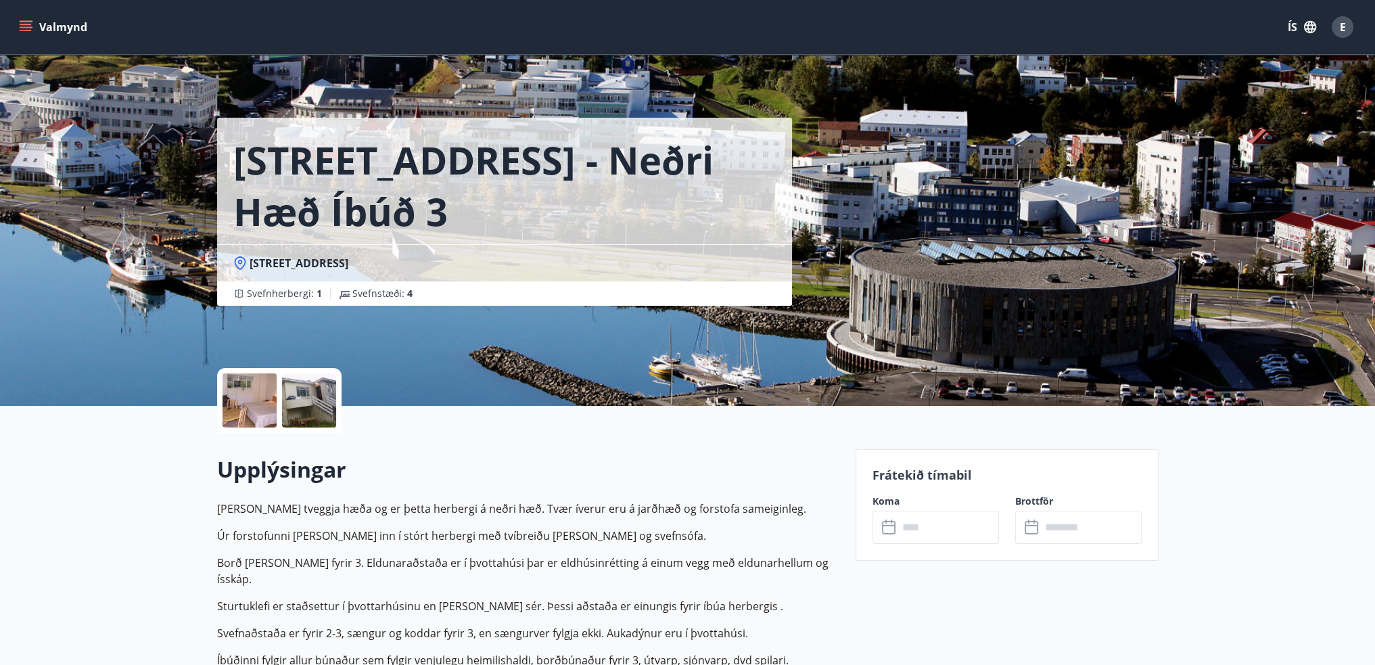
click at [256, 394] on div at bounding box center [249, 400] width 54 height 54
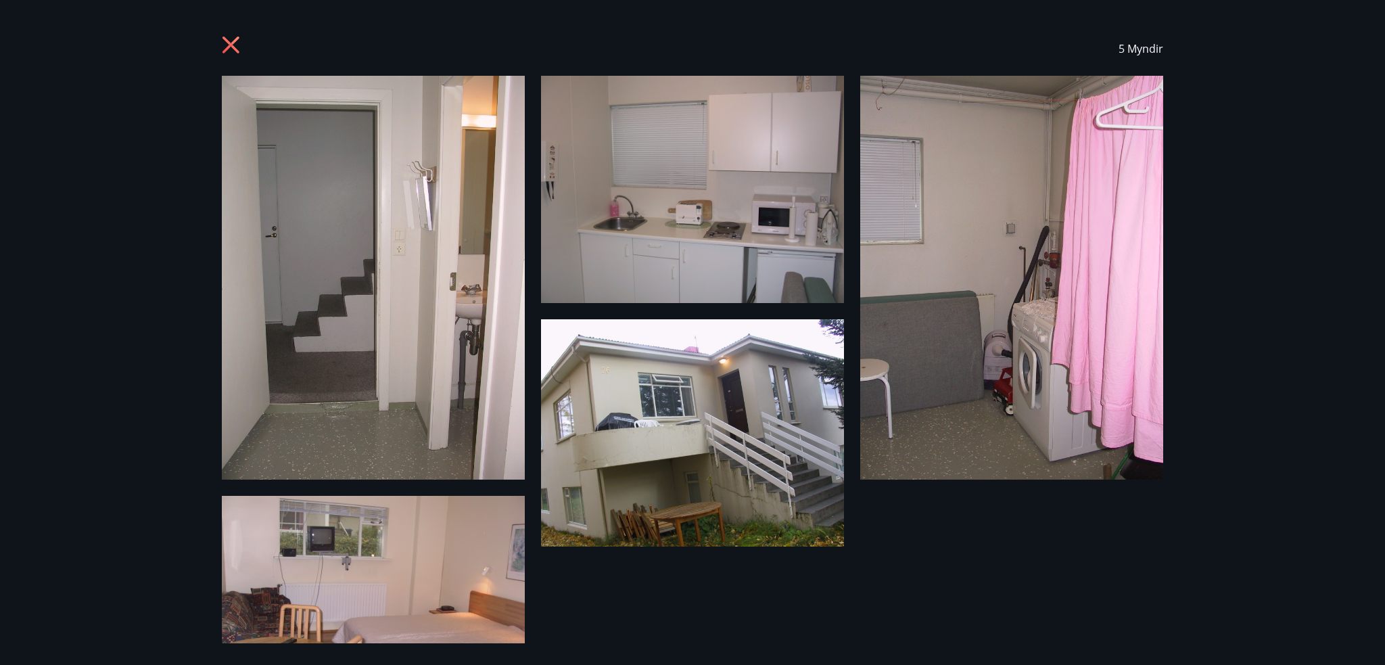
click at [233, 39] on icon at bounding box center [233, 47] width 22 height 22
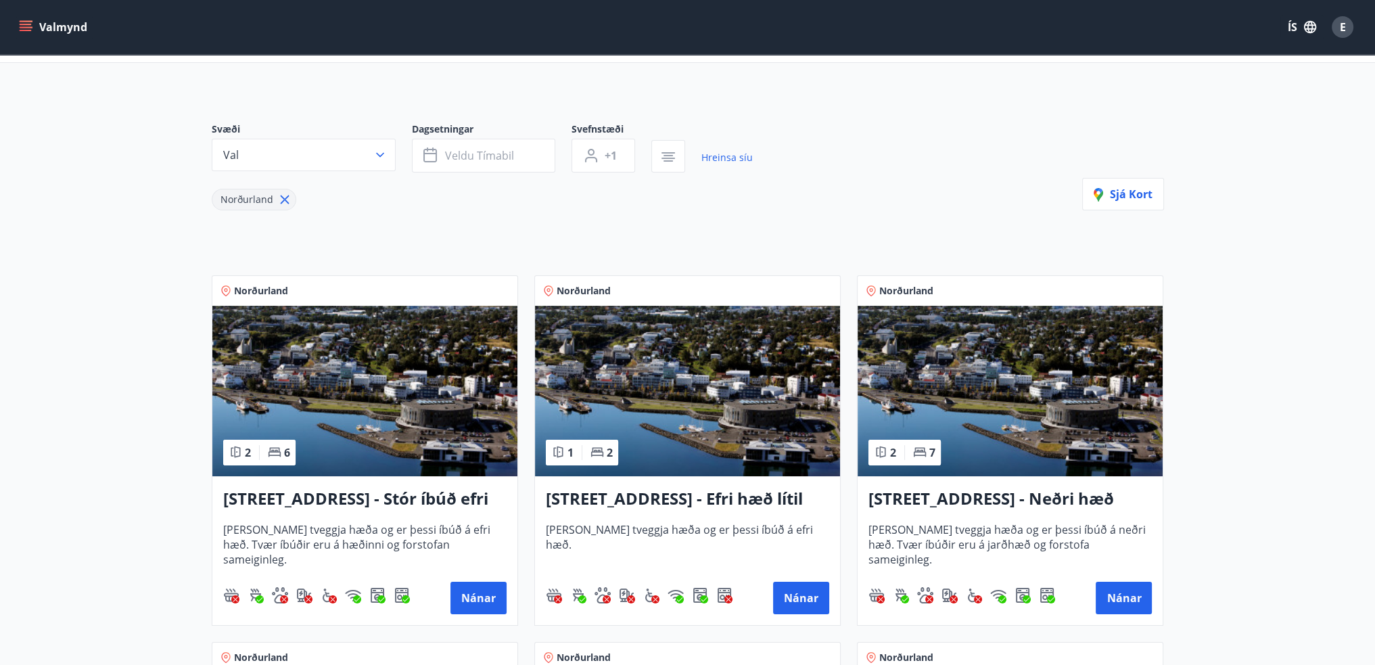
scroll to position [203, 0]
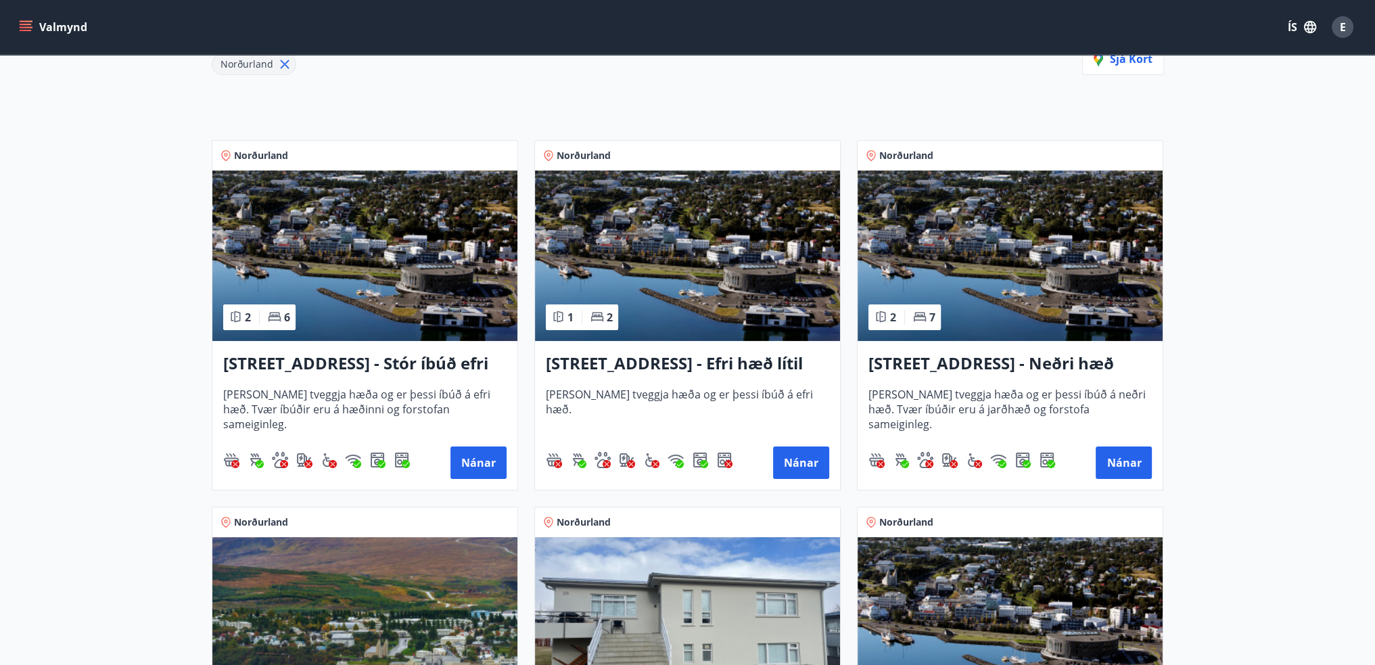
click at [1035, 320] on img at bounding box center [1009, 255] width 305 height 170
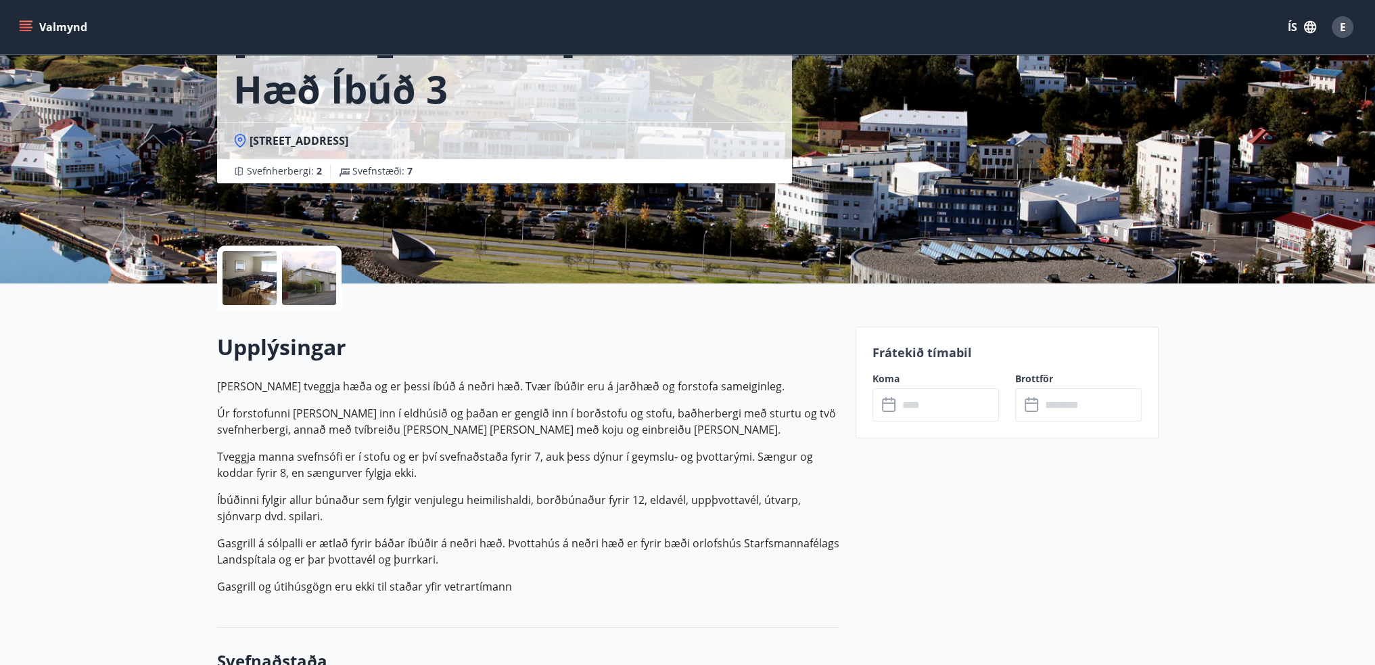
scroll to position [203, 0]
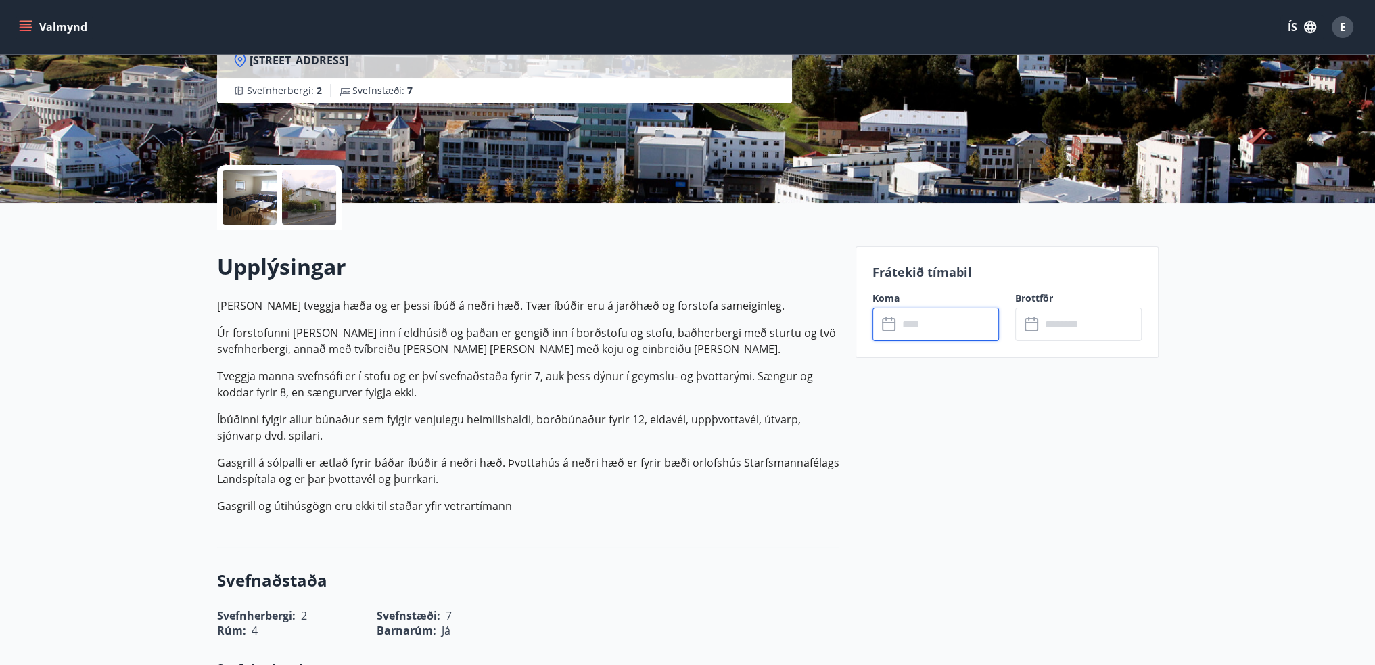
click at [928, 316] on input "text" at bounding box center [948, 324] width 101 height 33
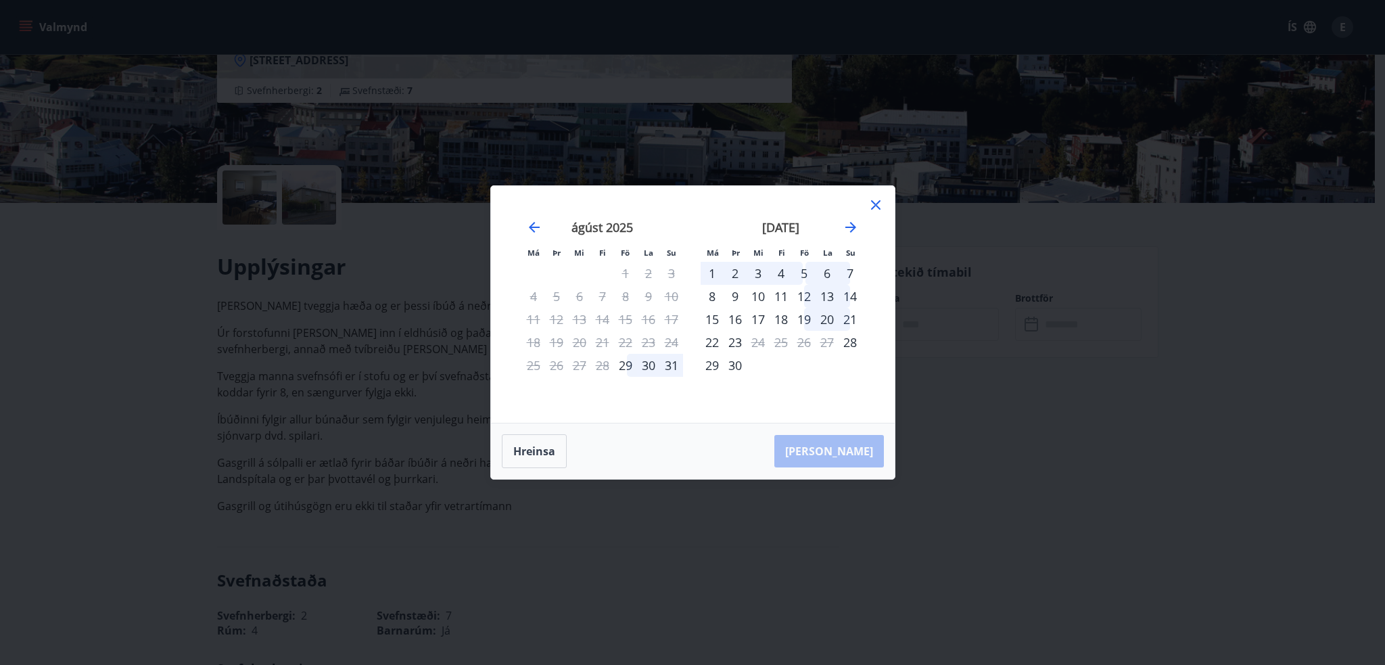
click at [871, 202] on icon at bounding box center [875, 204] width 9 height 9
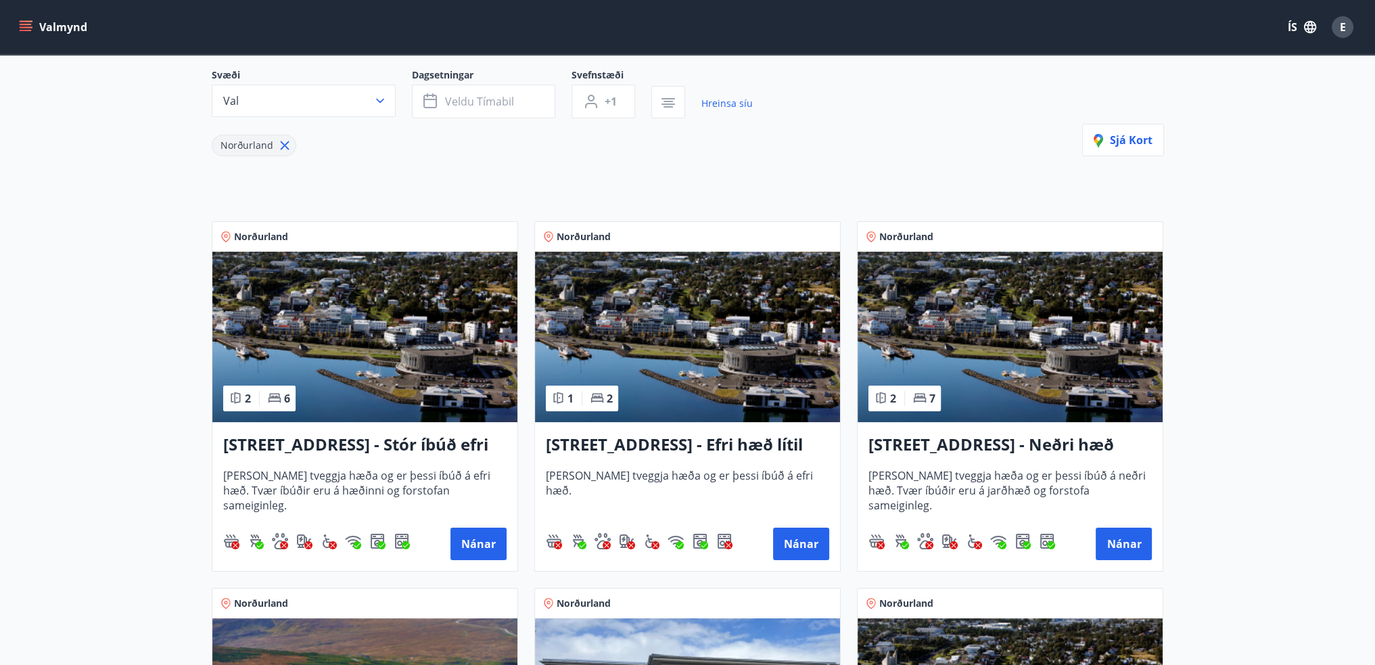
scroll to position [270, 0]
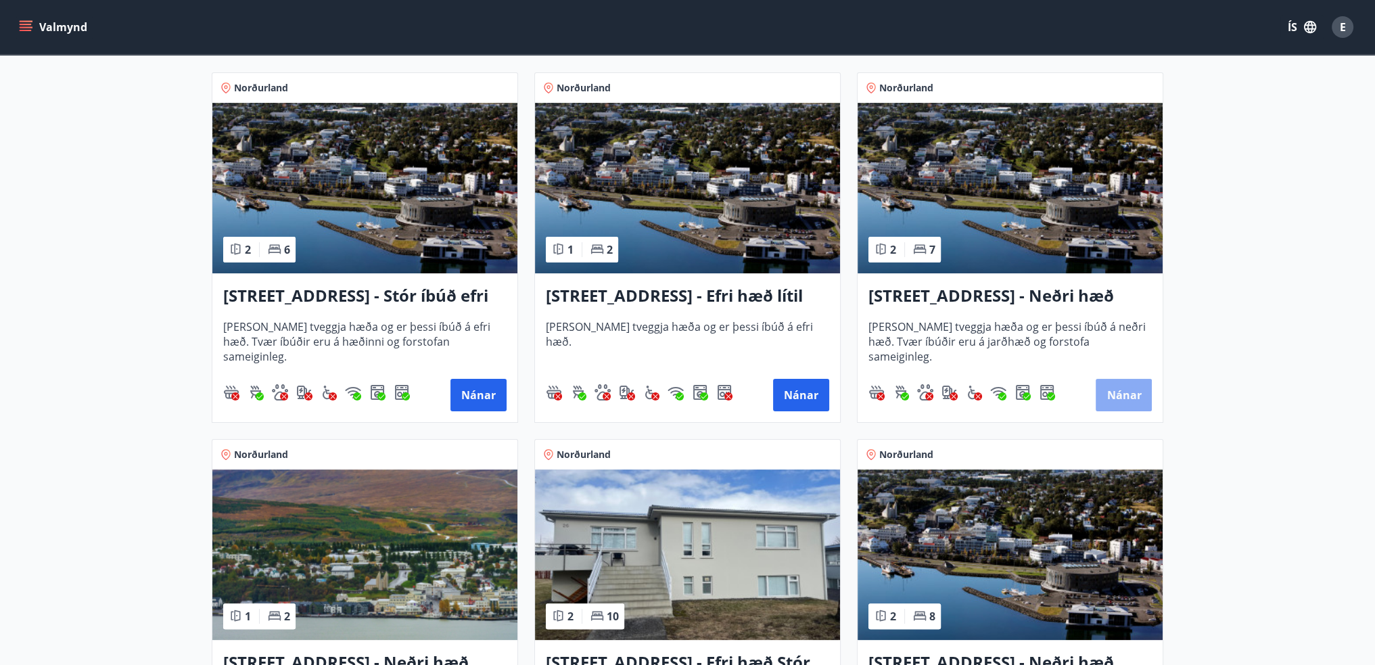
click at [1128, 398] on button "Nánar" at bounding box center [1123, 395] width 56 height 32
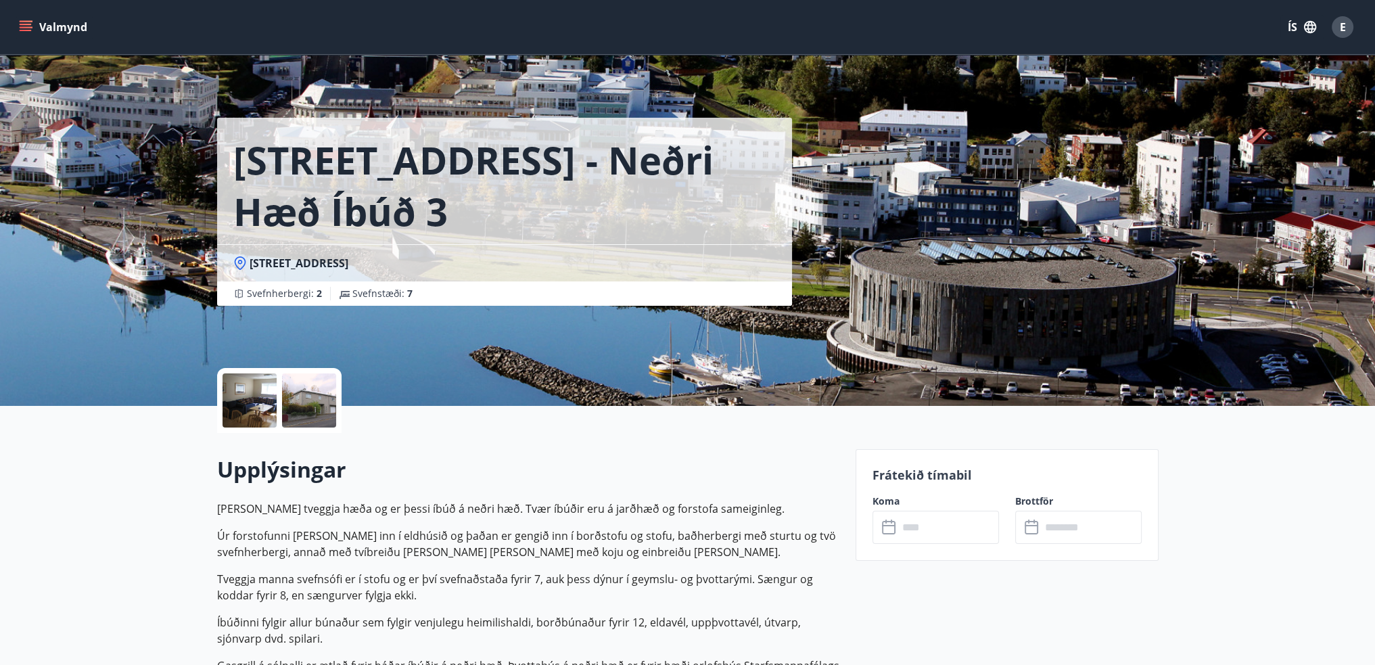
click at [307, 402] on div at bounding box center [309, 400] width 54 height 54
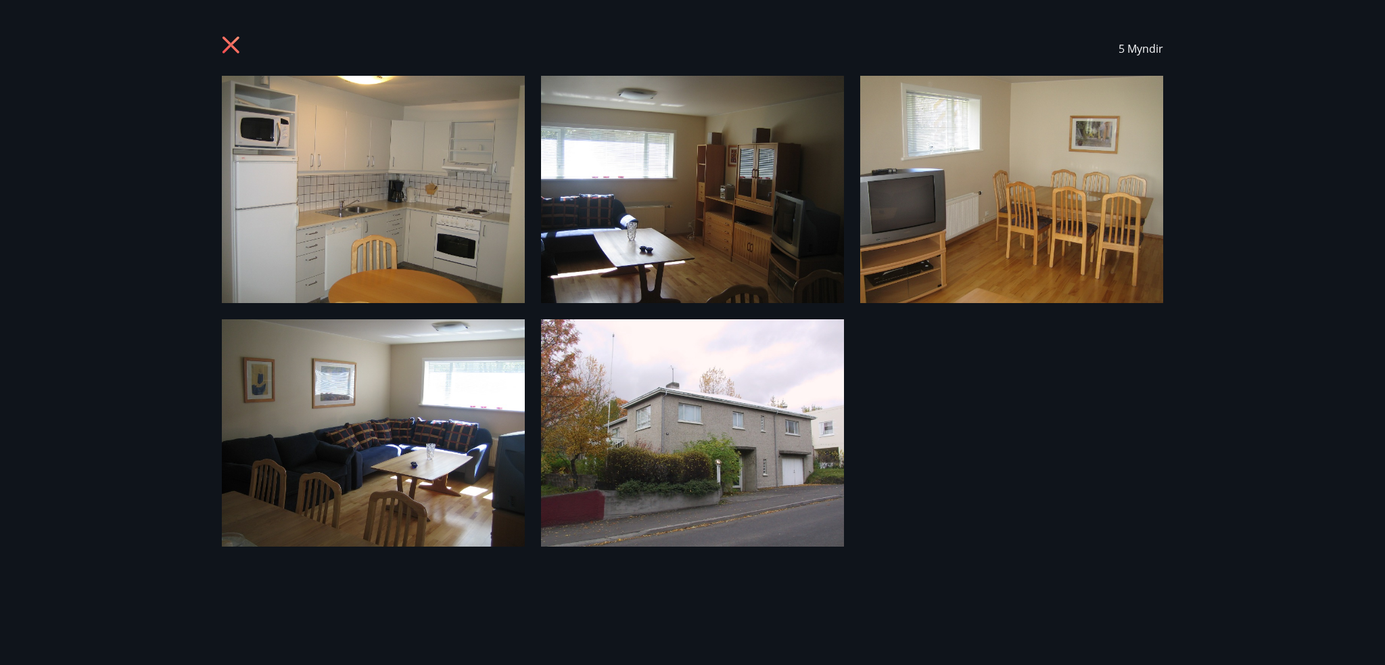
click at [234, 45] on icon at bounding box center [233, 47] width 22 height 22
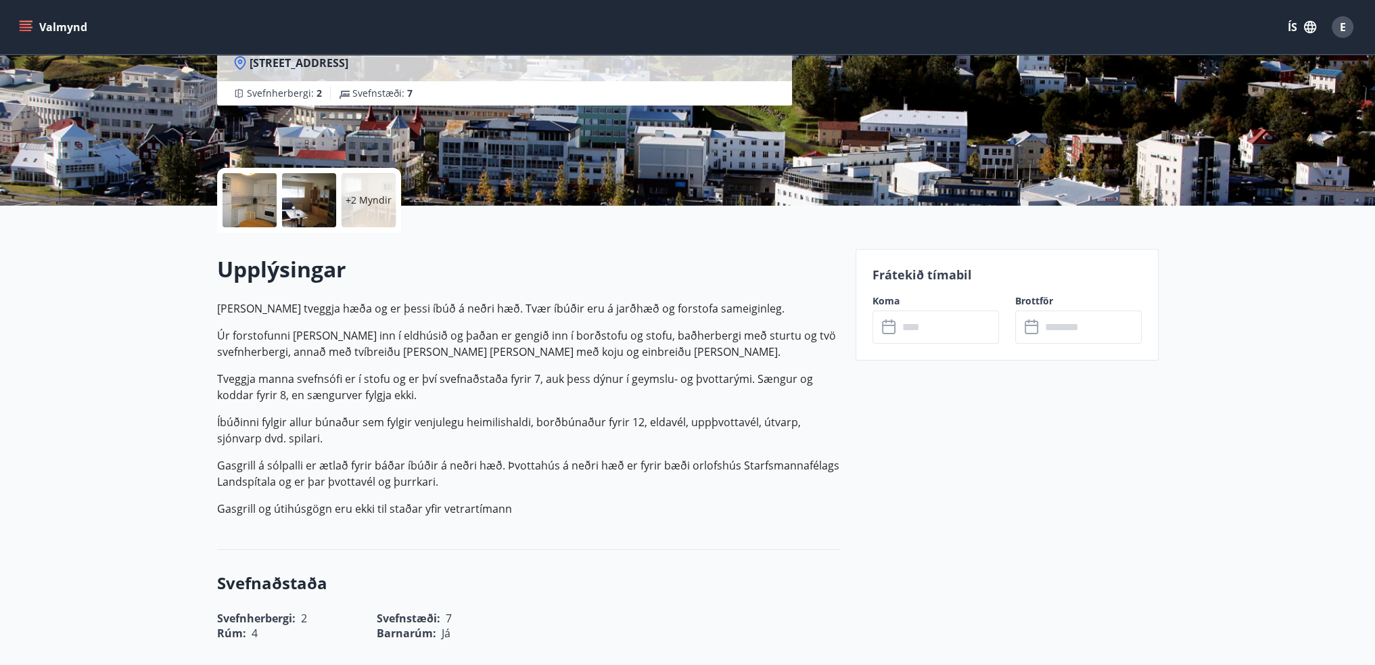
scroll to position [203, 0]
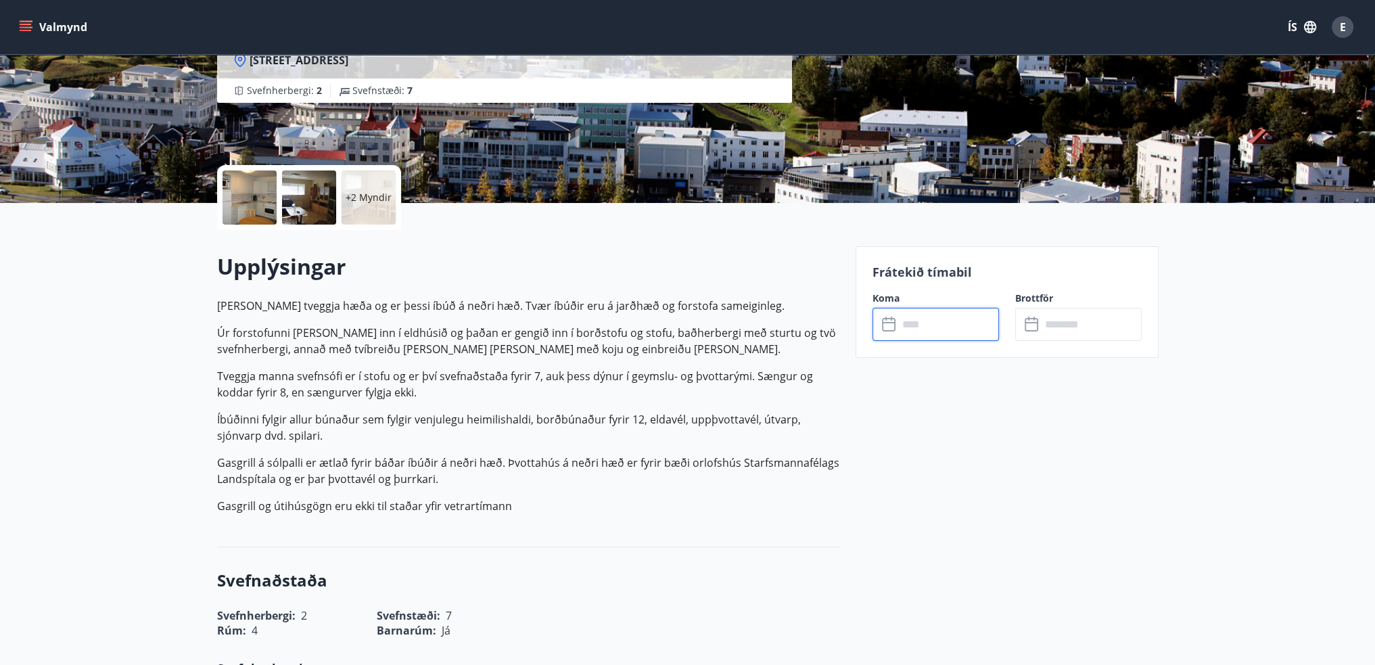
click at [920, 329] on input "text" at bounding box center [948, 324] width 101 height 33
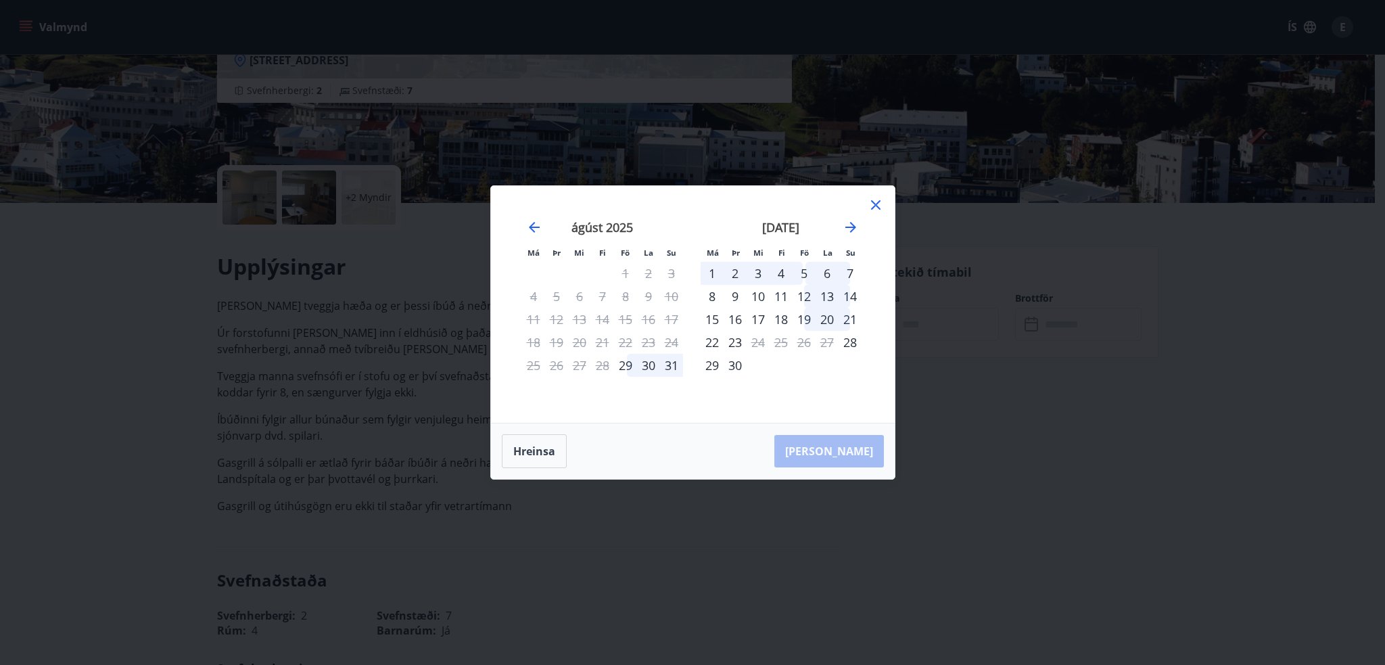
drag, startPoint x: 875, startPoint y: 205, endPoint x: 460, endPoint y: 62, distance: 439.2
click at [874, 204] on icon at bounding box center [875, 205] width 16 height 16
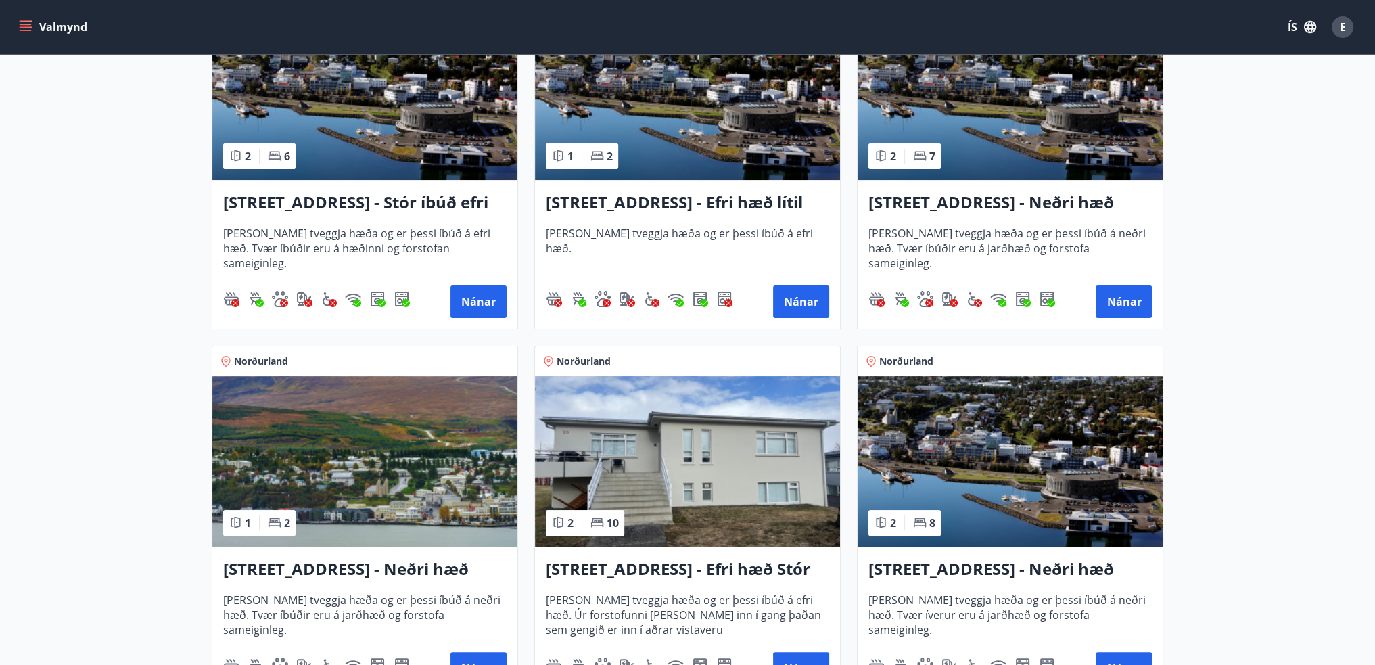
scroll to position [541, 0]
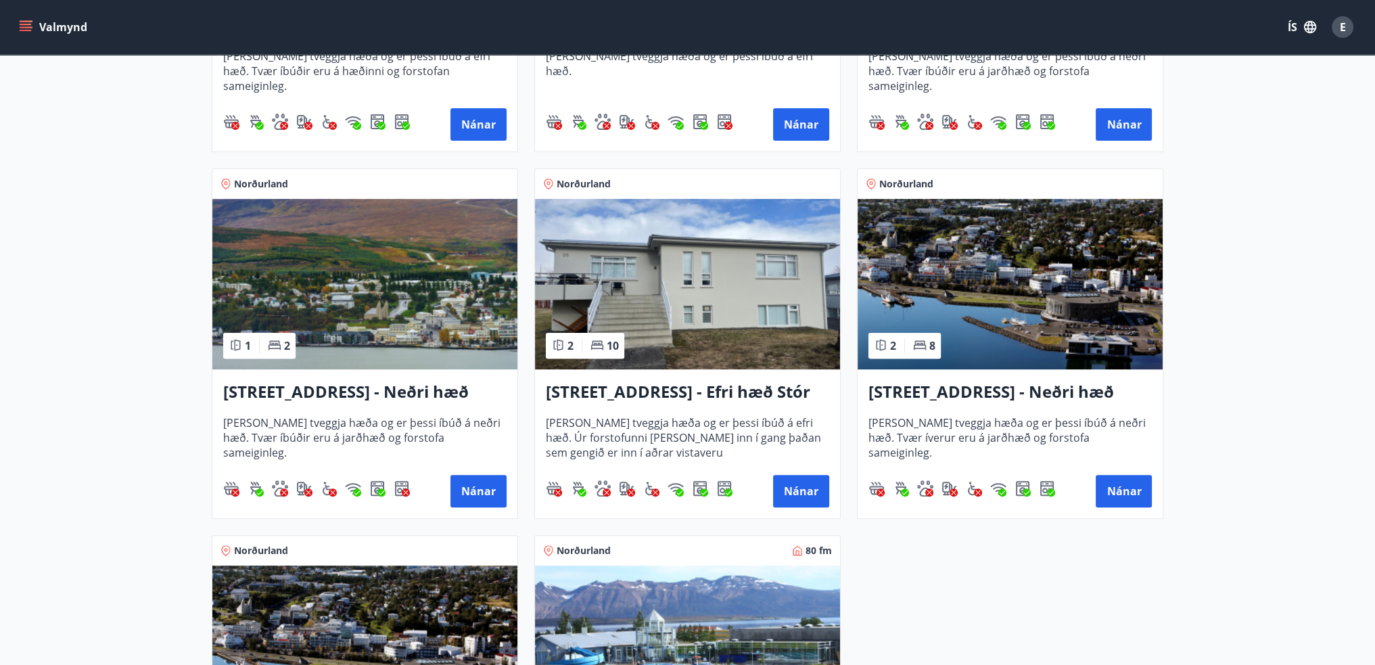
click at [976, 391] on h3 "Hrafnagilsstræti 26 - Neðri hæð íbúð 2" at bounding box center [1009, 392] width 283 height 24
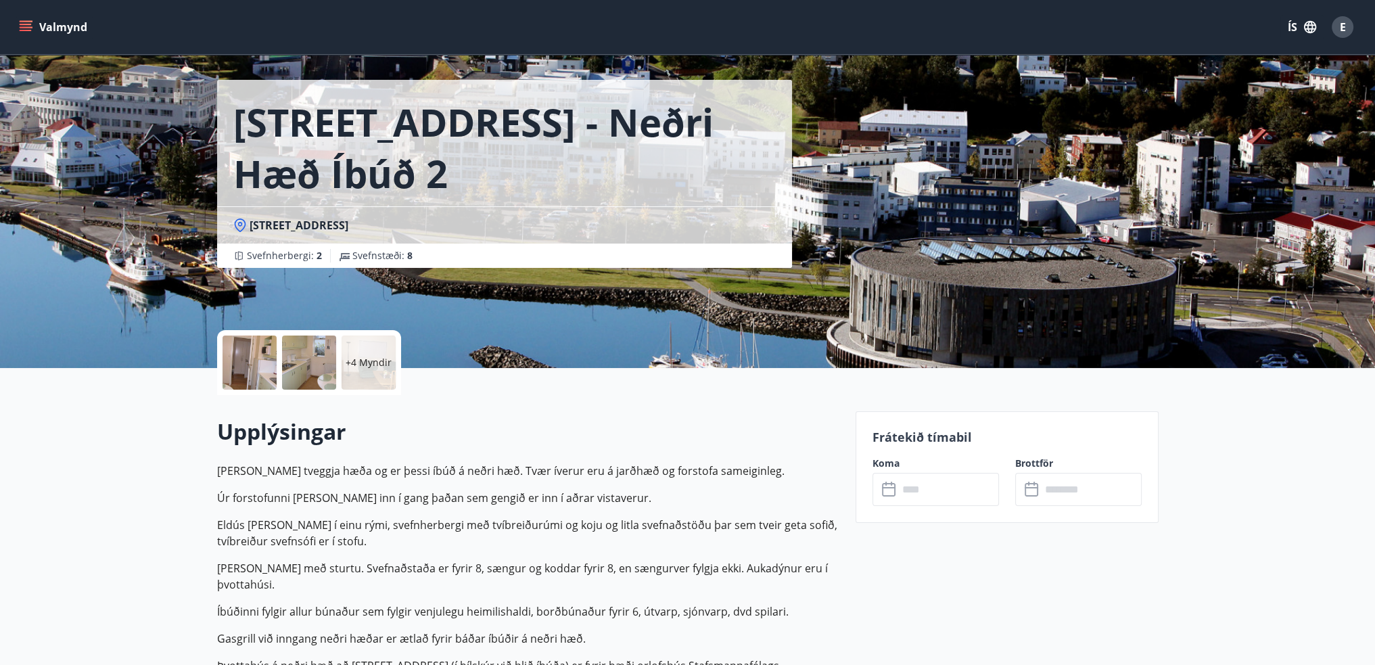
scroll to position [68, 0]
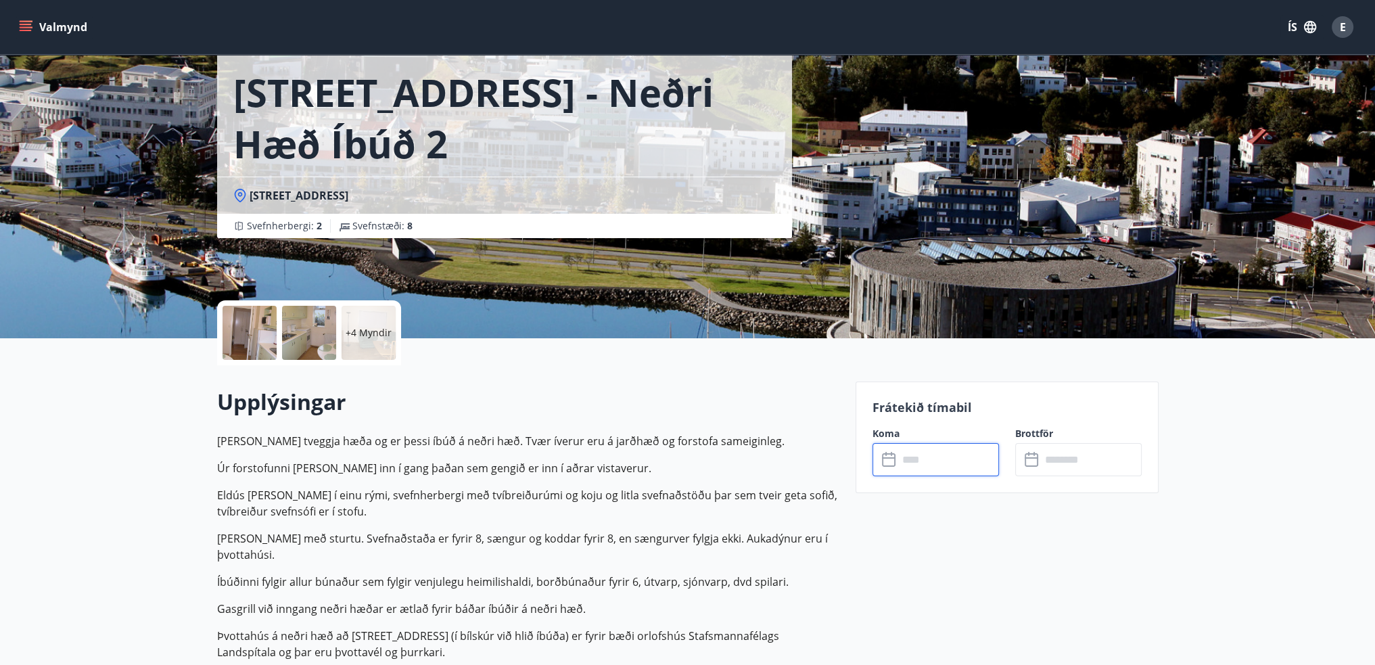
click at [934, 458] on input "text" at bounding box center [948, 459] width 101 height 33
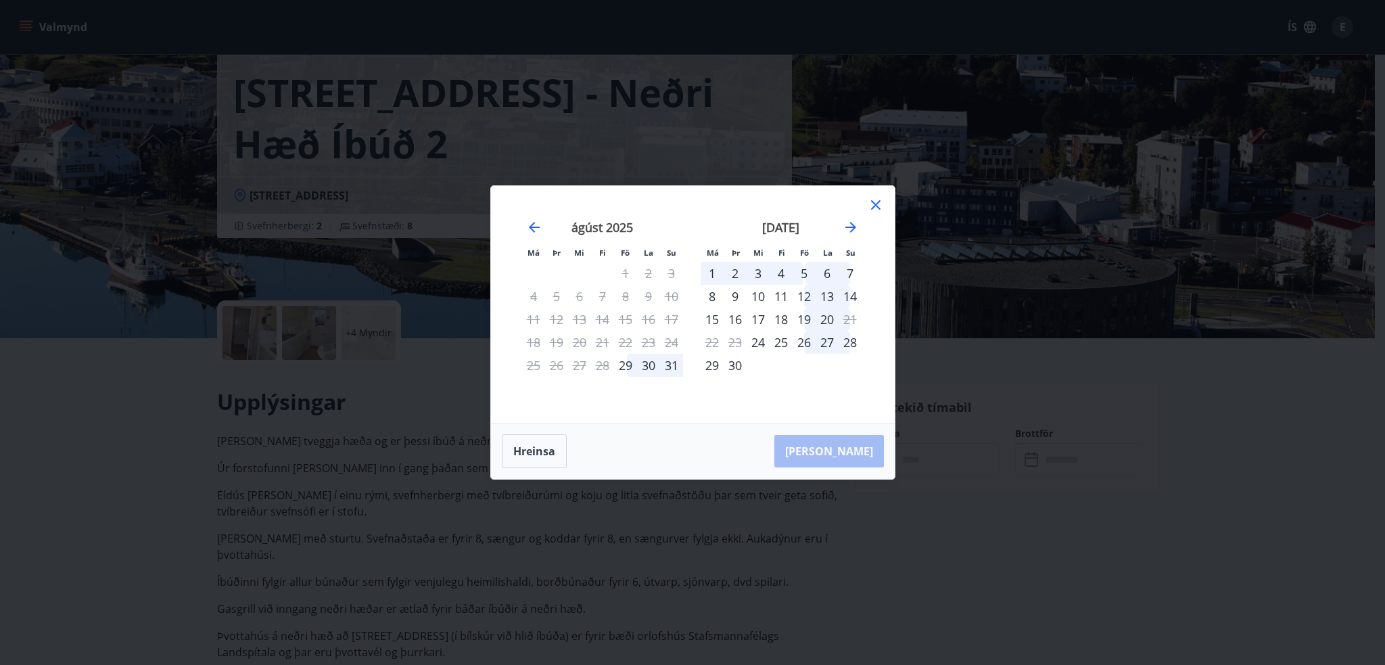
click at [874, 202] on icon at bounding box center [875, 204] width 9 height 9
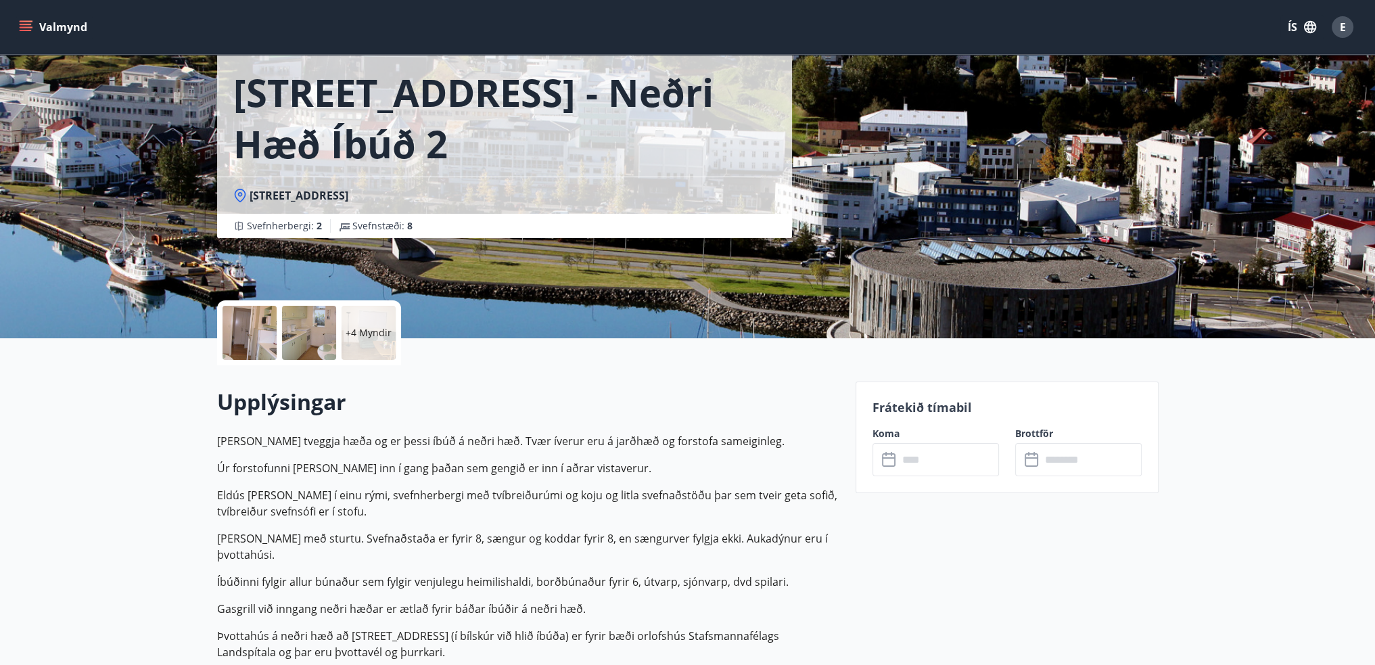
click at [383, 327] on p "+4 Myndir" at bounding box center [369, 333] width 46 height 14
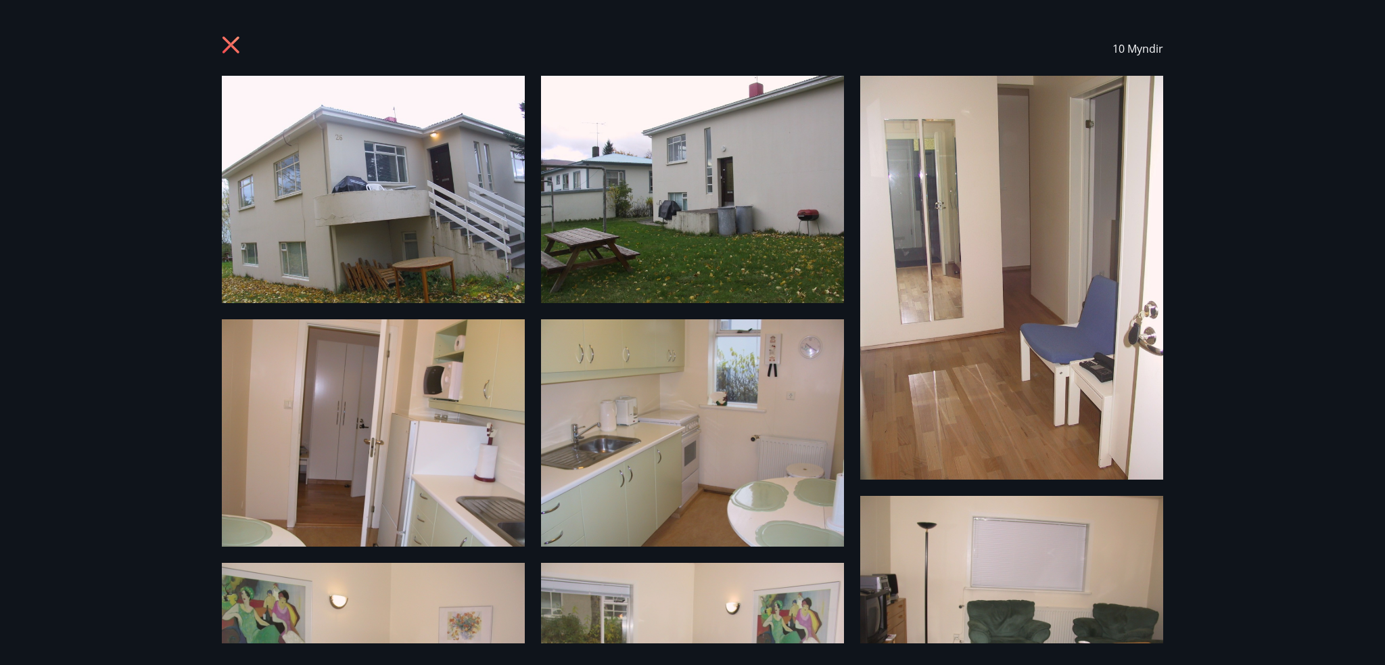
click at [237, 41] on icon at bounding box center [233, 47] width 22 height 22
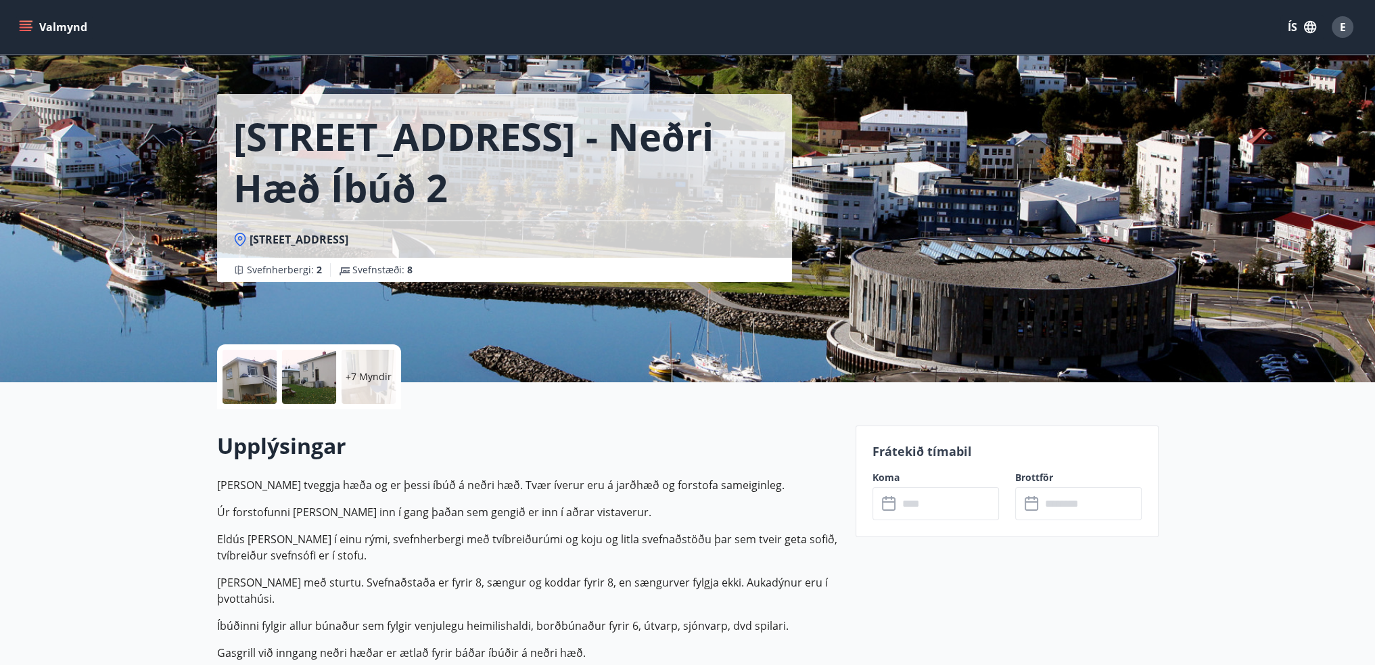
scroll to position [0, 0]
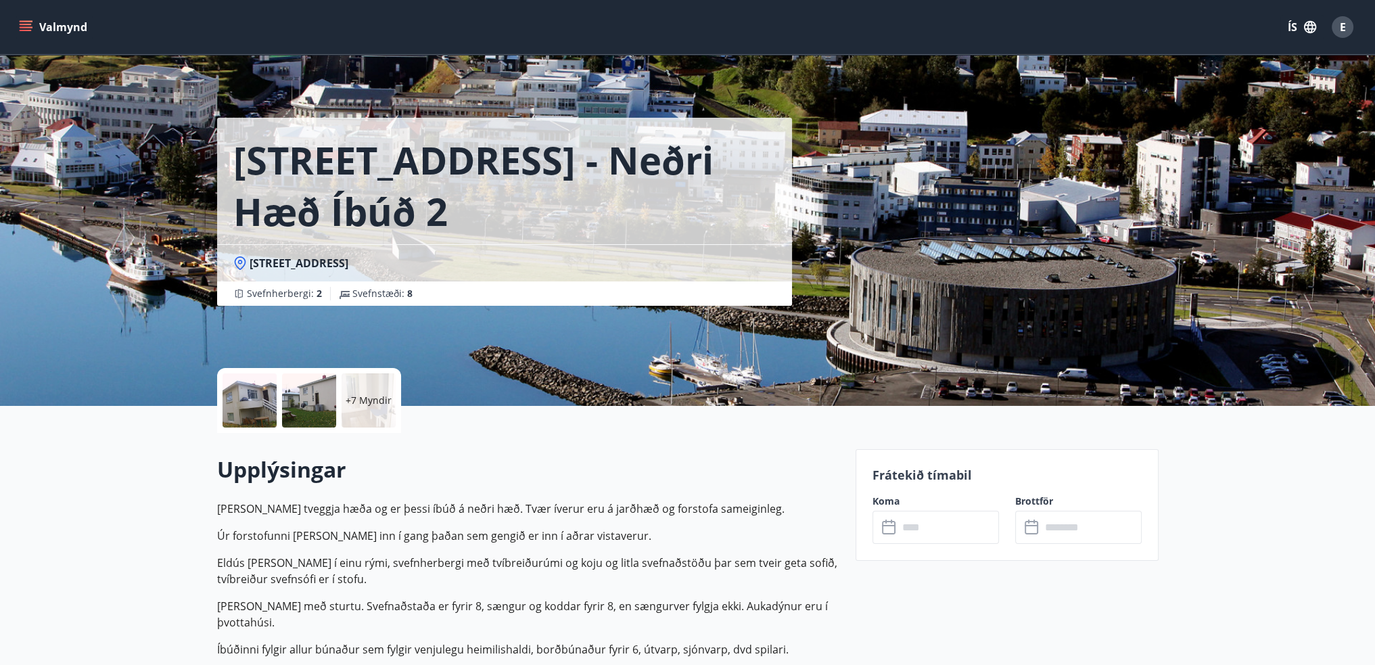
click at [19, 21] on icon "menu" at bounding box center [26, 27] width 14 height 14
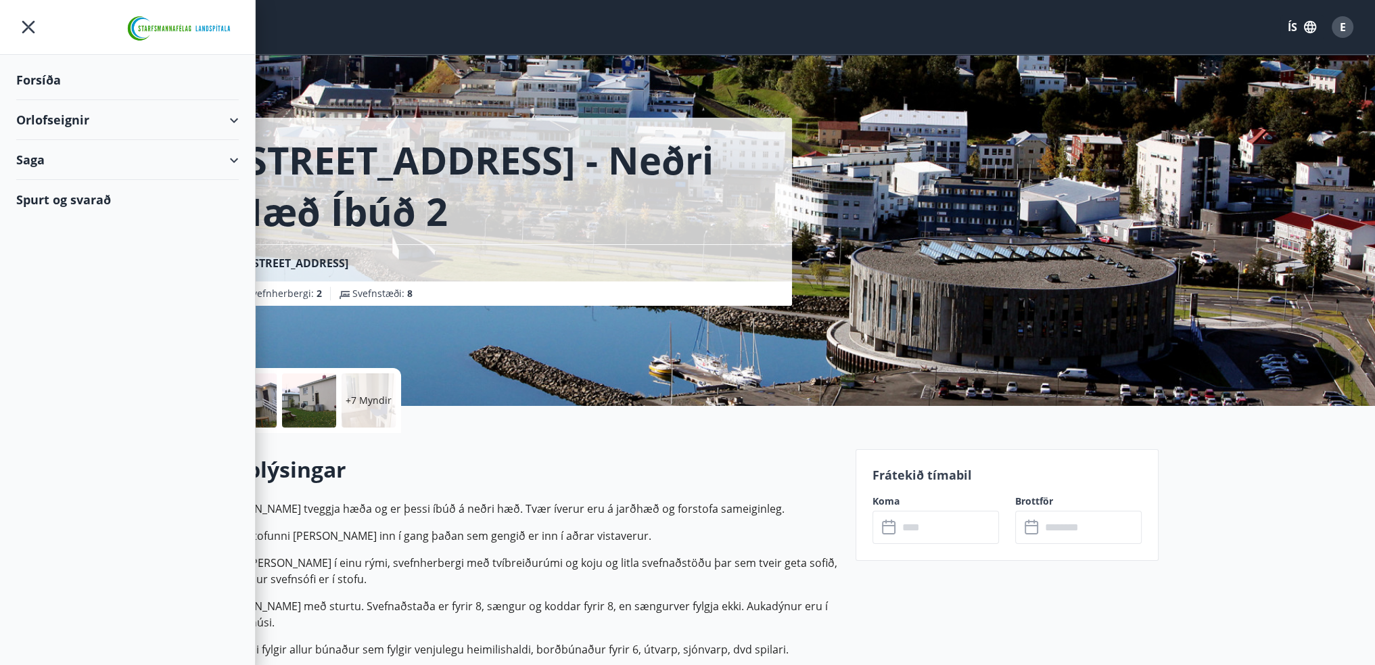
click at [229, 110] on div "Orlofseignir" at bounding box center [127, 120] width 222 height 40
click at [70, 178] on div "Bókunardagatal" at bounding box center [127, 182] width 201 height 28
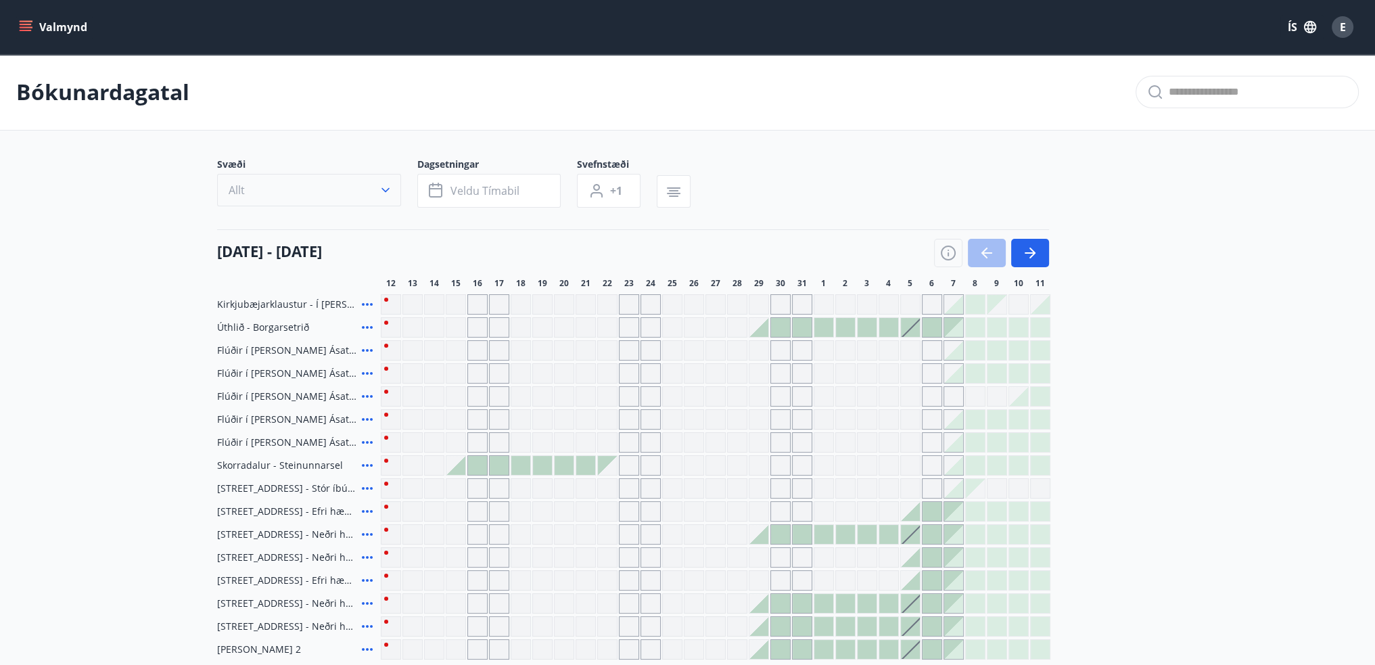
click at [381, 192] on icon "button" at bounding box center [386, 190] width 14 height 14
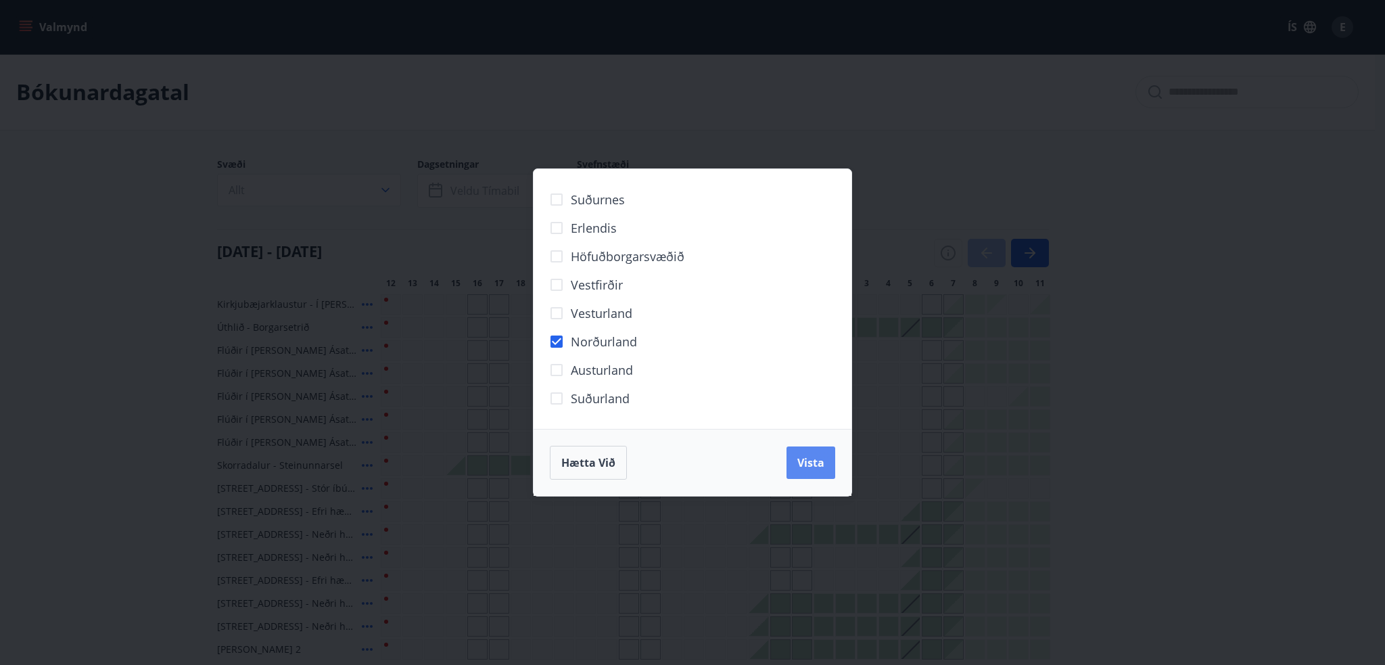
click at [792, 465] on button "Vista" at bounding box center [810, 462] width 49 height 32
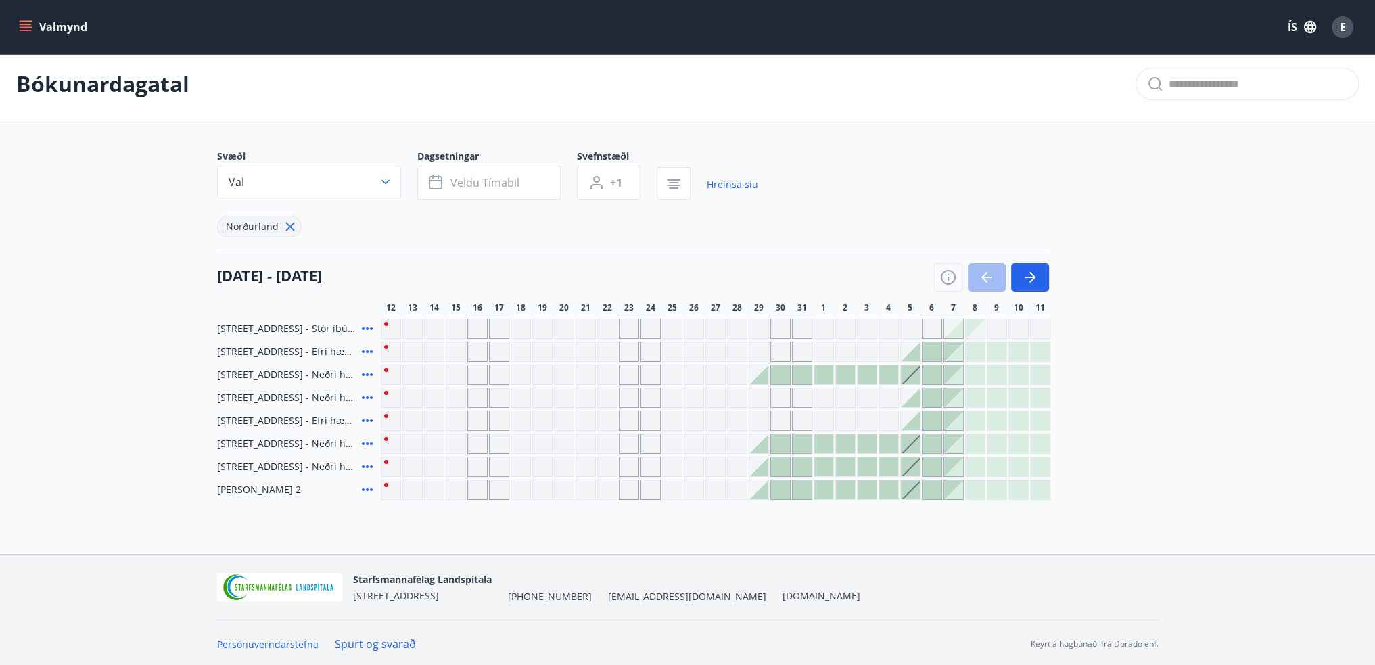
scroll to position [10, 0]
click at [1028, 272] on icon "button" at bounding box center [1030, 275] width 16 height 16
